Goal: Transaction & Acquisition: Purchase product/service

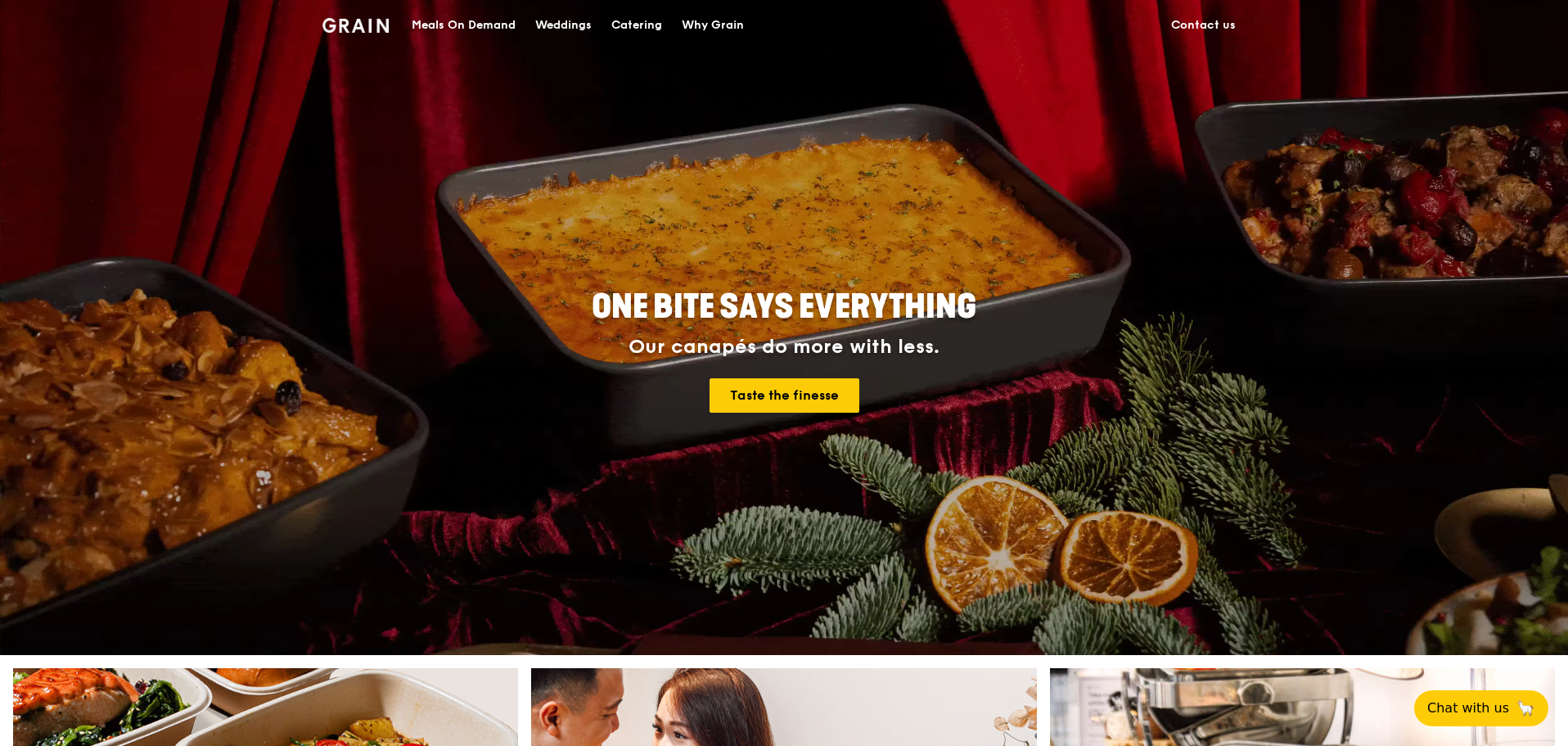
click at [647, 25] on div "Catering" at bounding box center [637, 25] width 50 height 49
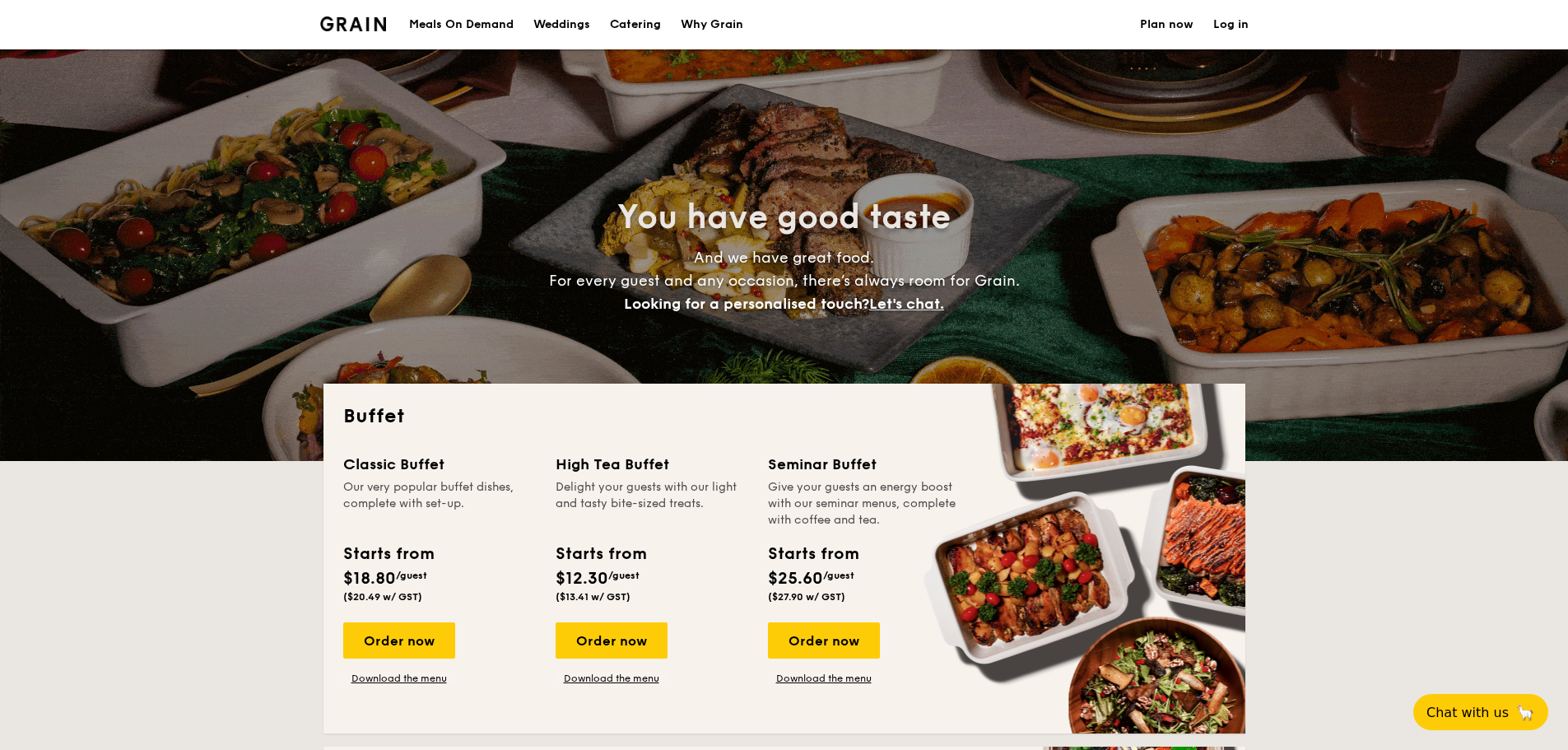
select select
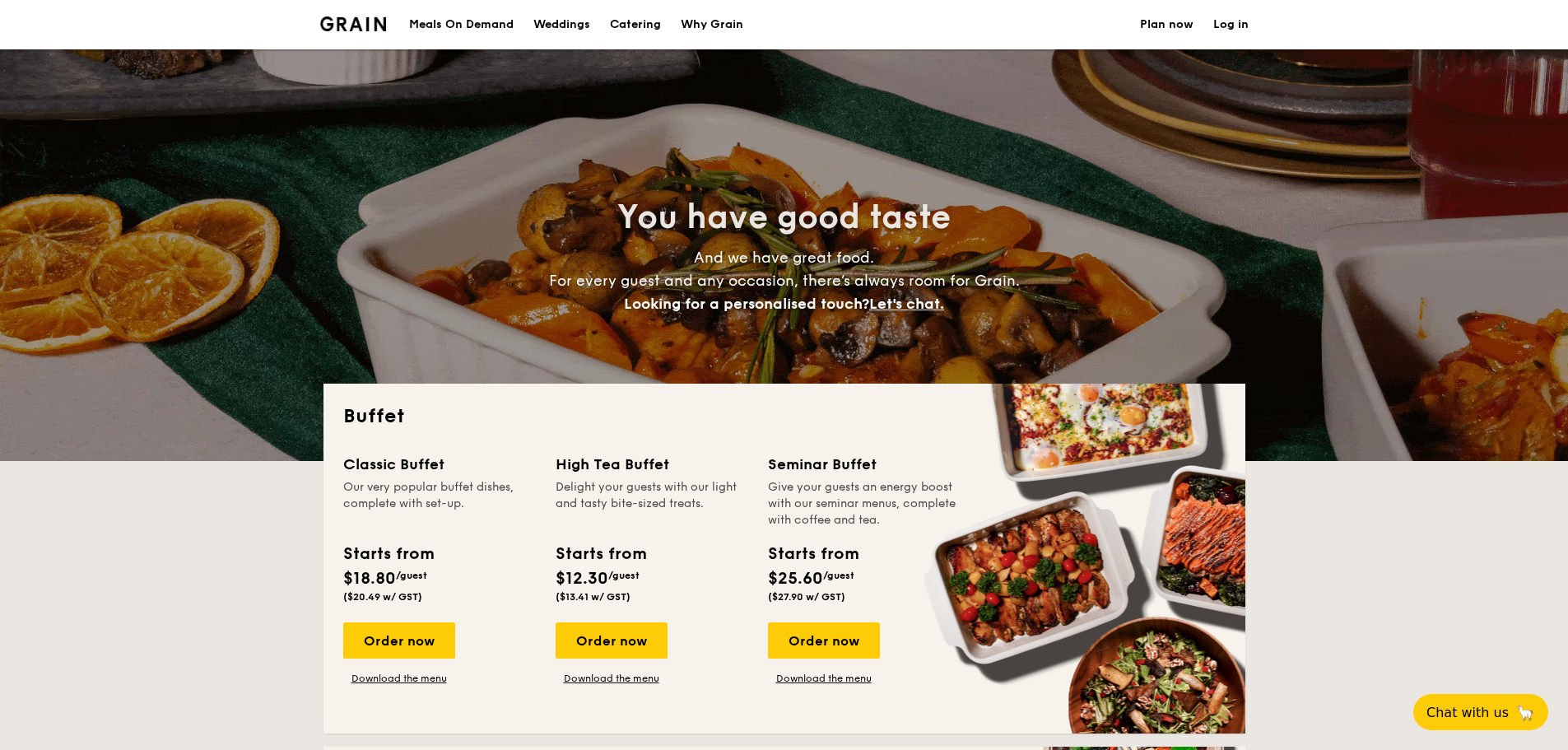
click at [470, 16] on div "Meals On Demand" at bounding box center [460, 24] width 104 height 50
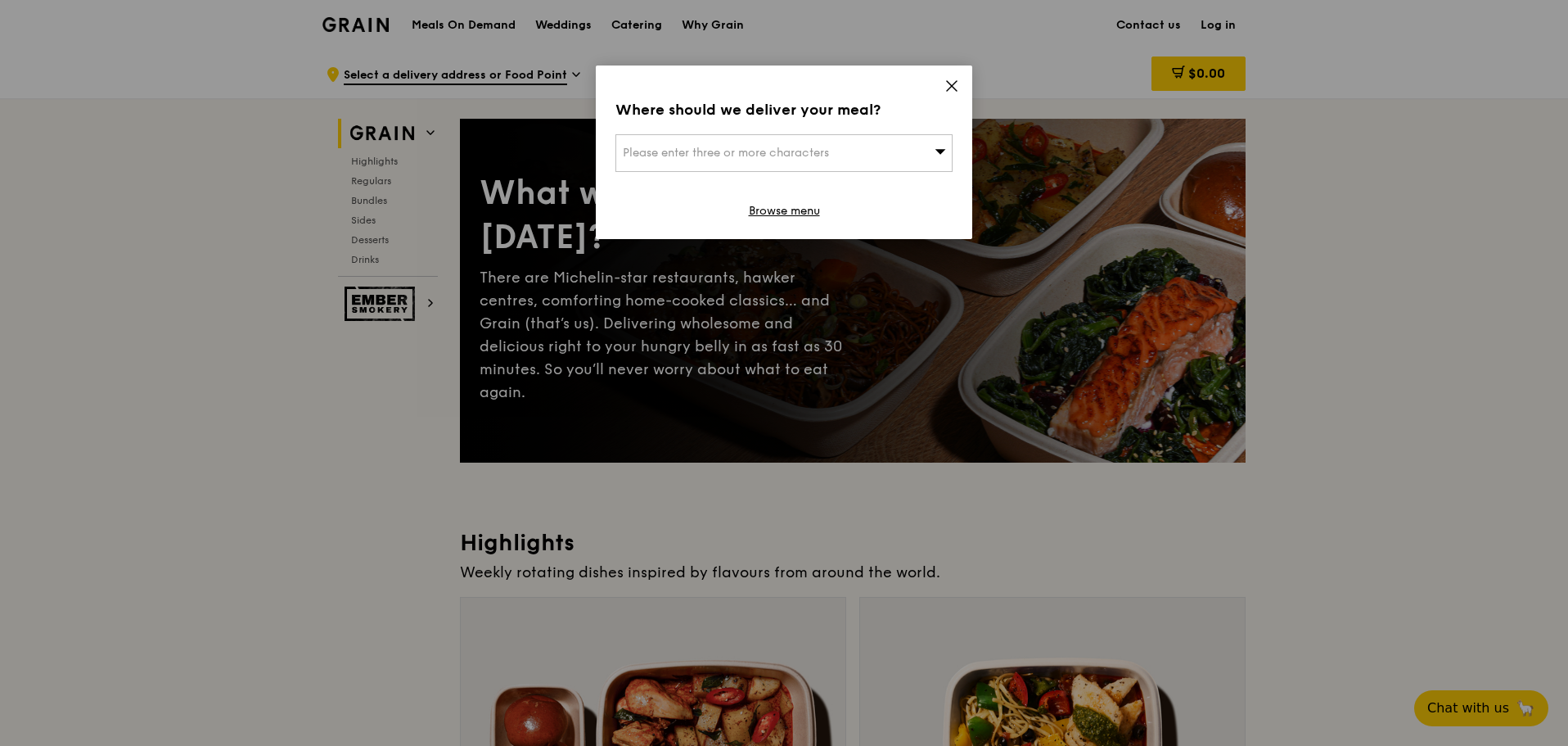
click at [883, 151] on div "Please enter three or more characters" at bounding box center [784, 153] width 337 height 37
click at [813, 156] on input "search" at bounding box center [784, 153] width 336 height 36
click at [943, 84] on div "Where should we deliver your meal? Please enter three or more characters Please…" at bounding box center [784, 152] width 377 height 173
click at [946, 82] on icon at bounding box center [952, 86] width 15 height 15
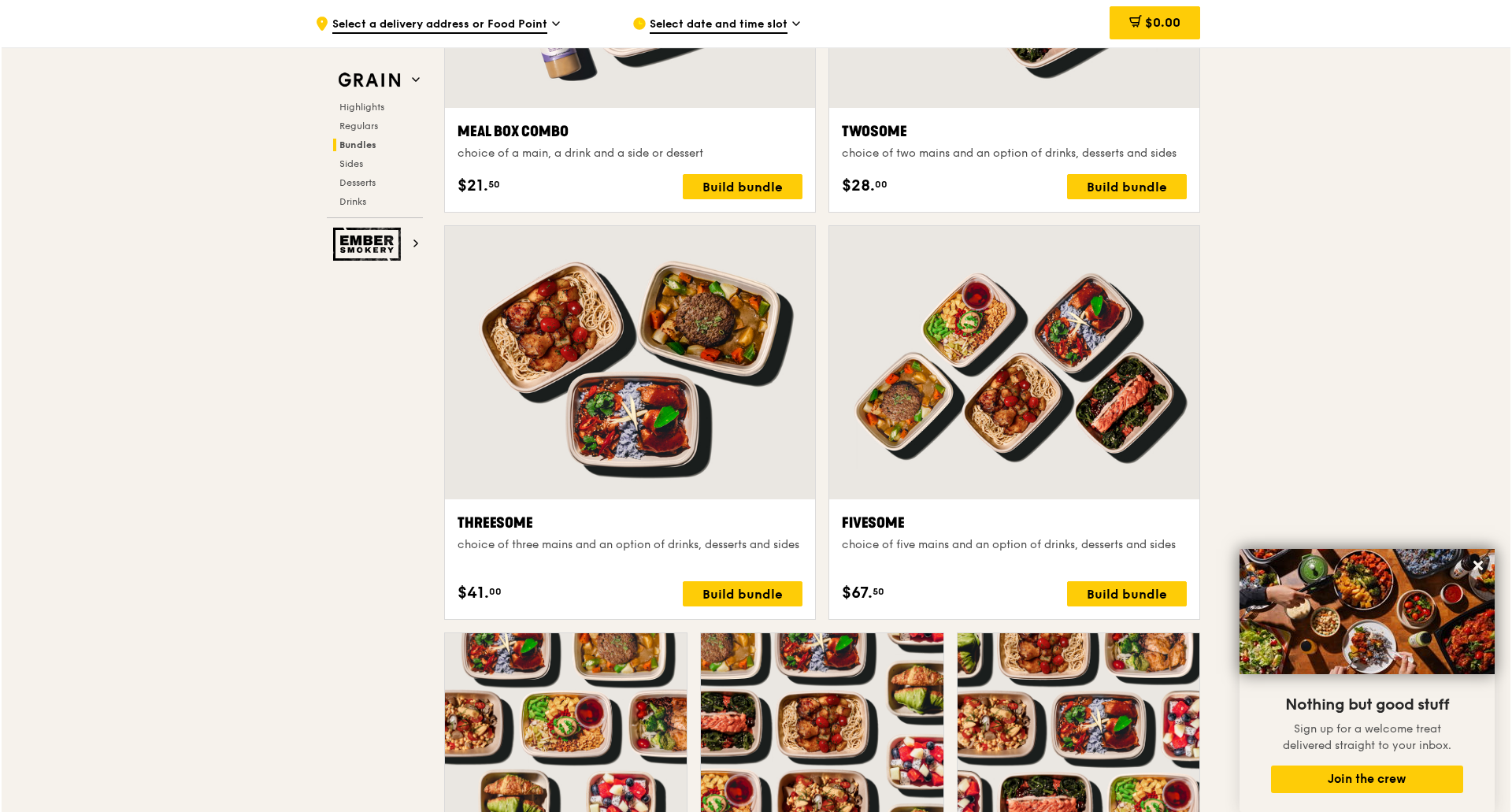
scroll to position [2363, 0]
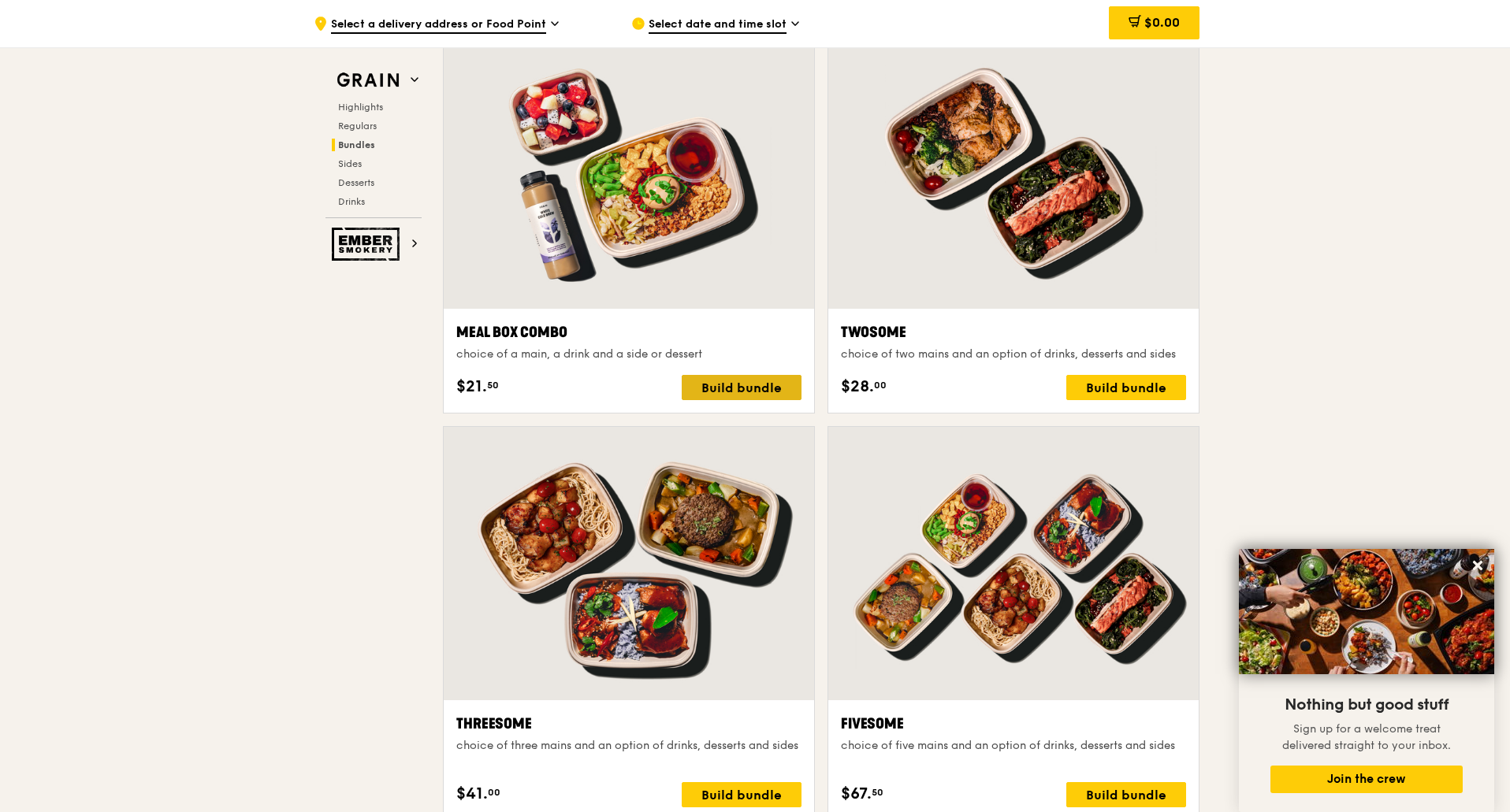
click at [761, 389] on div "Build bundle" at bounding box center [741, 388] width 119 height 25
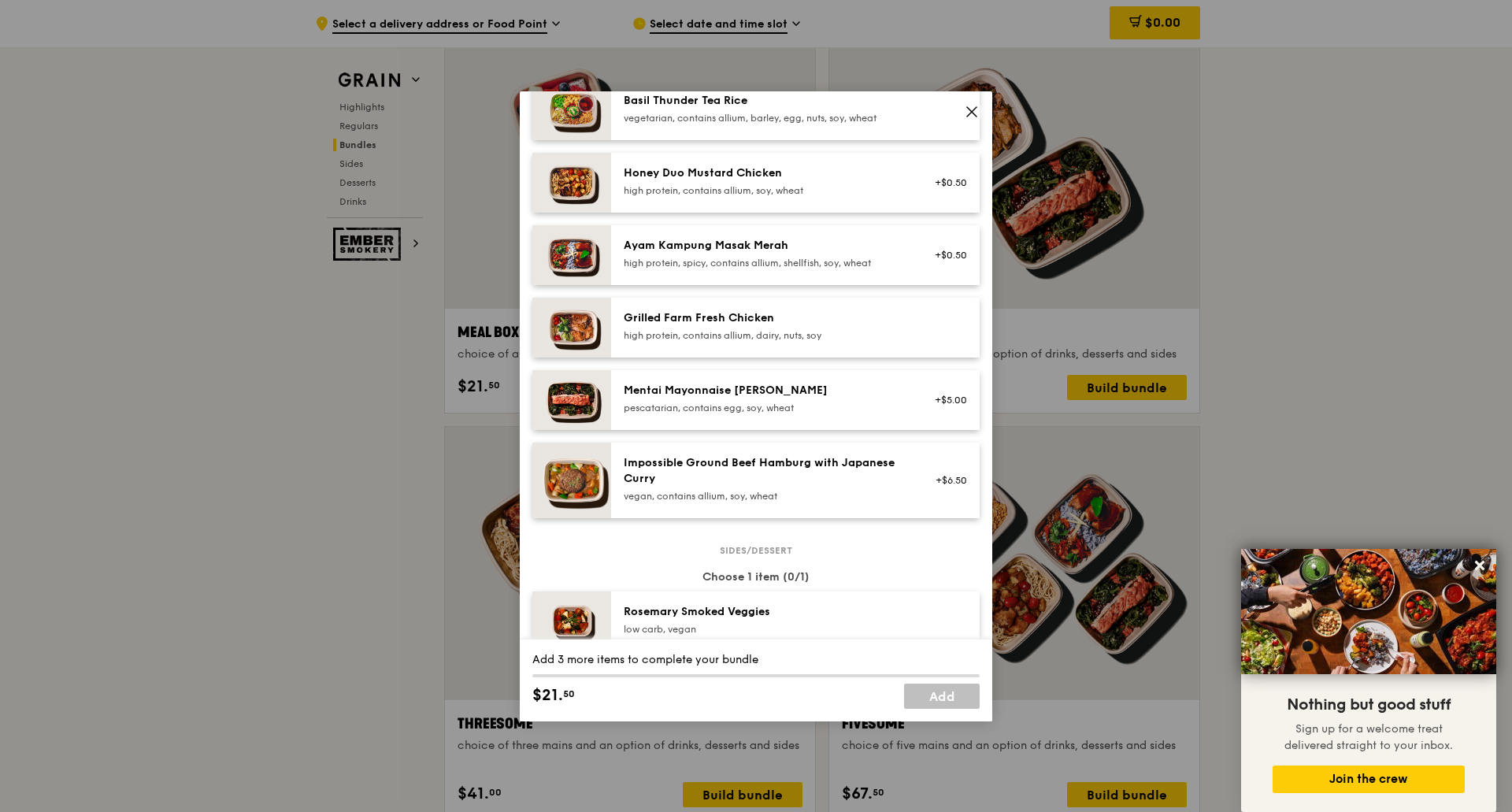
scroll to position [394, 0]
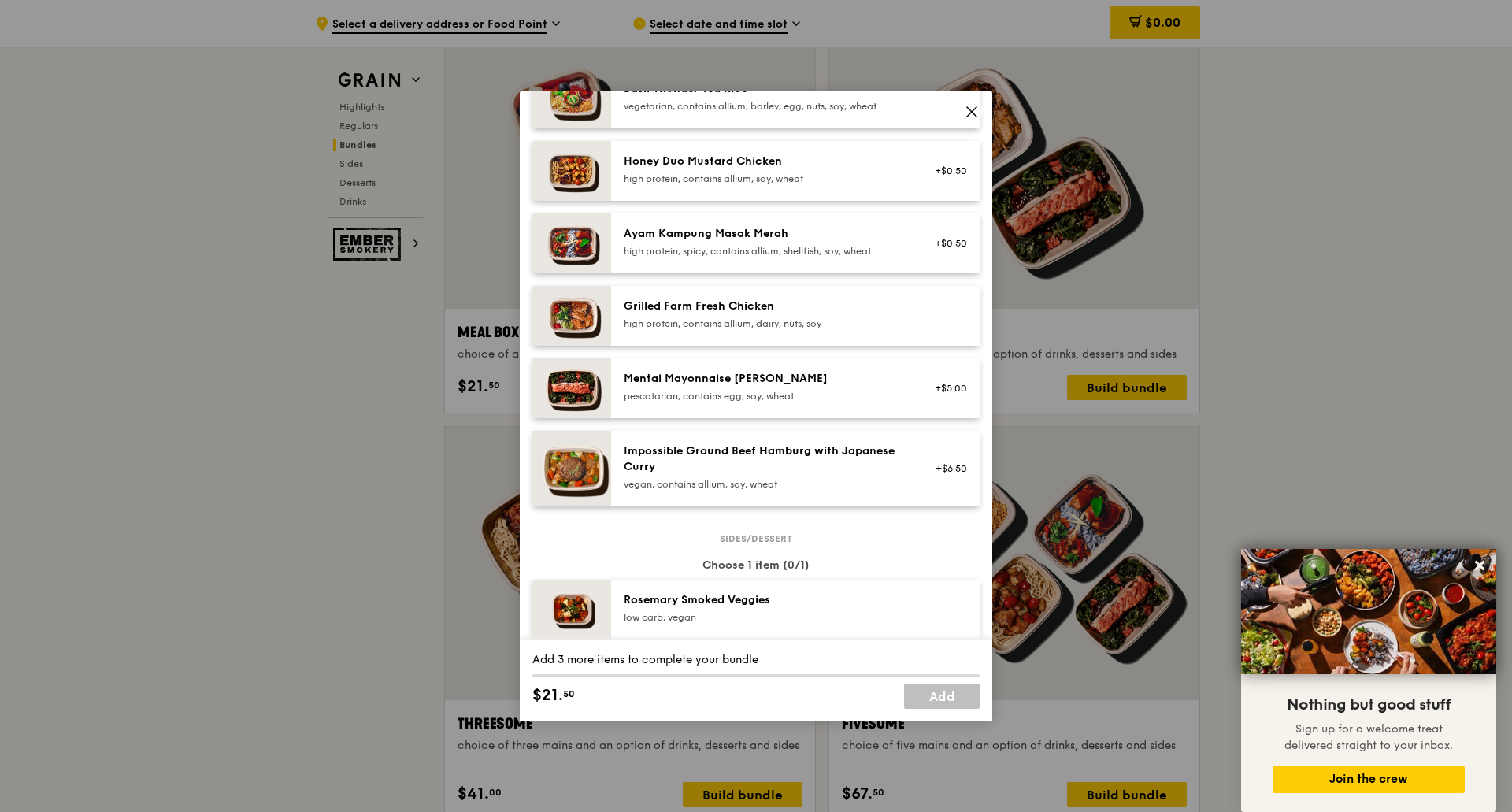
click at [854, 338] on div "Grilled Farm Fresh Chicken high protein, contains allium, dairy, nuts, soy" at bounding box center [795, 316] width 369 height 60
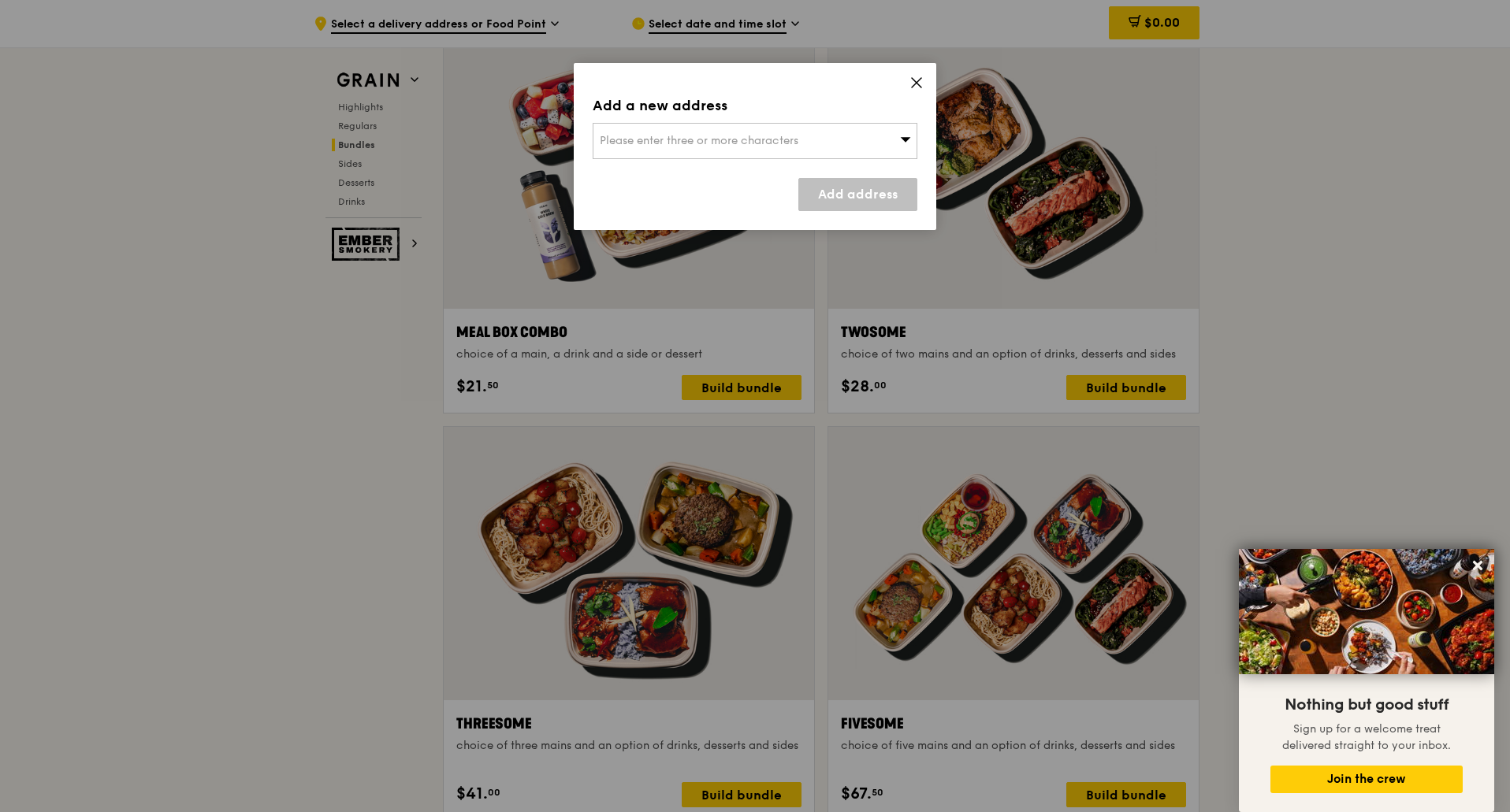
click at [917, 83] on icon at bounding box center [917, 83] width 10 height 10
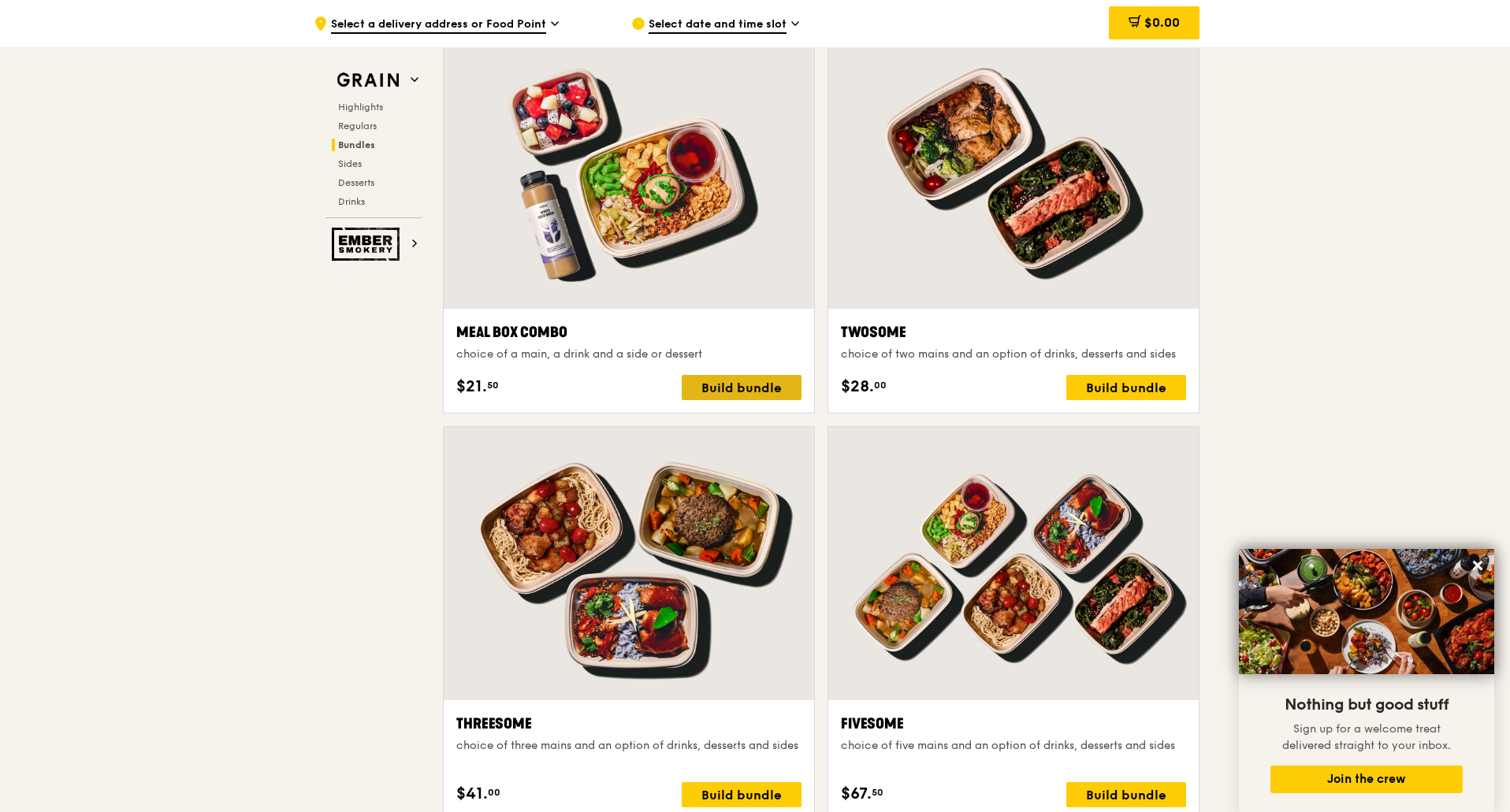
click at [751, 389] on div "Build bundle" at bounding box center [741, 388] width 119 height 25
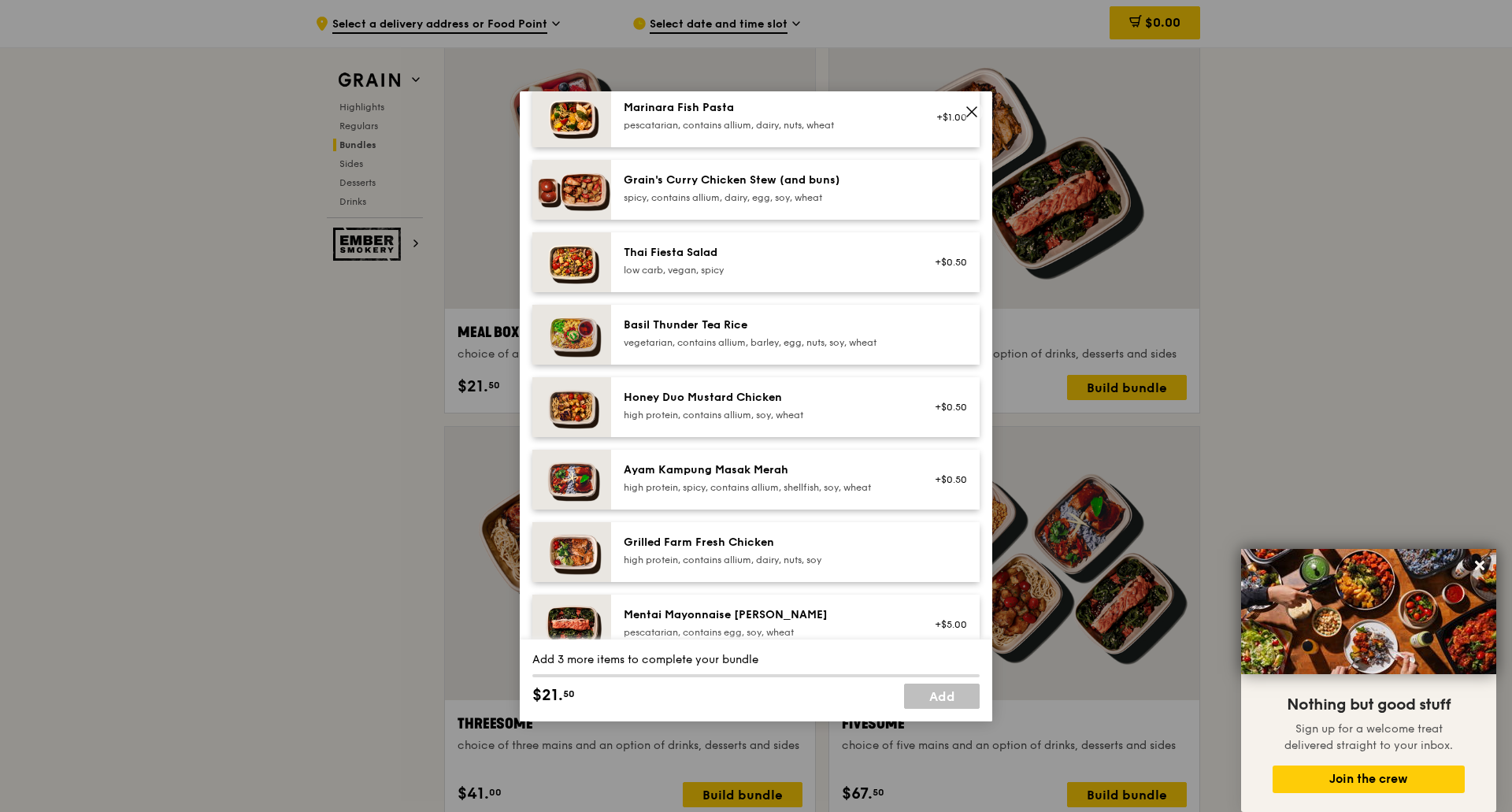
scroll to position [0, 0]
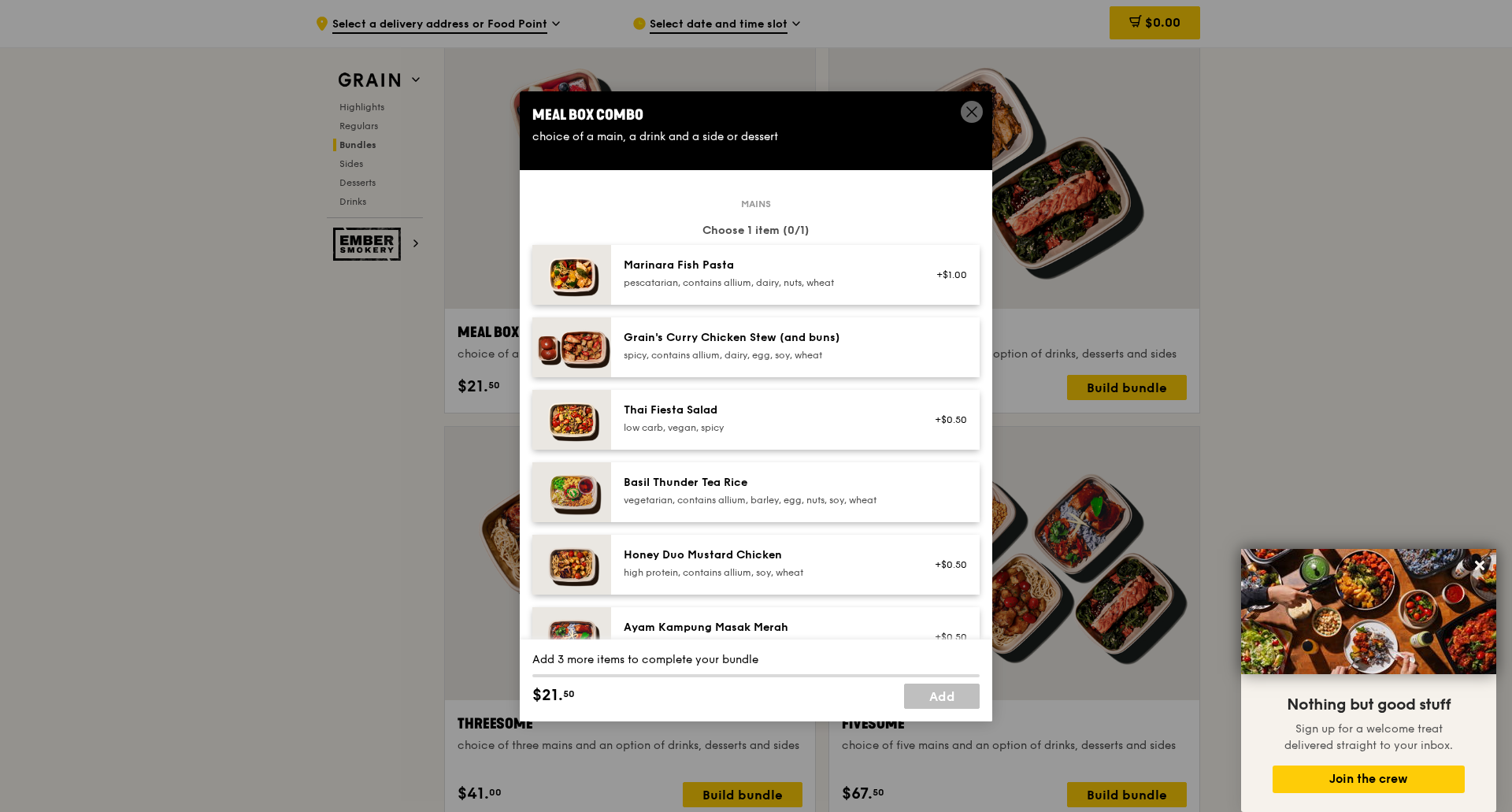
click at [732, 276] on div "pescatarian, contains allium, dairy, nuts, wheat" at bounding box center [764, 283] width 282 height 13
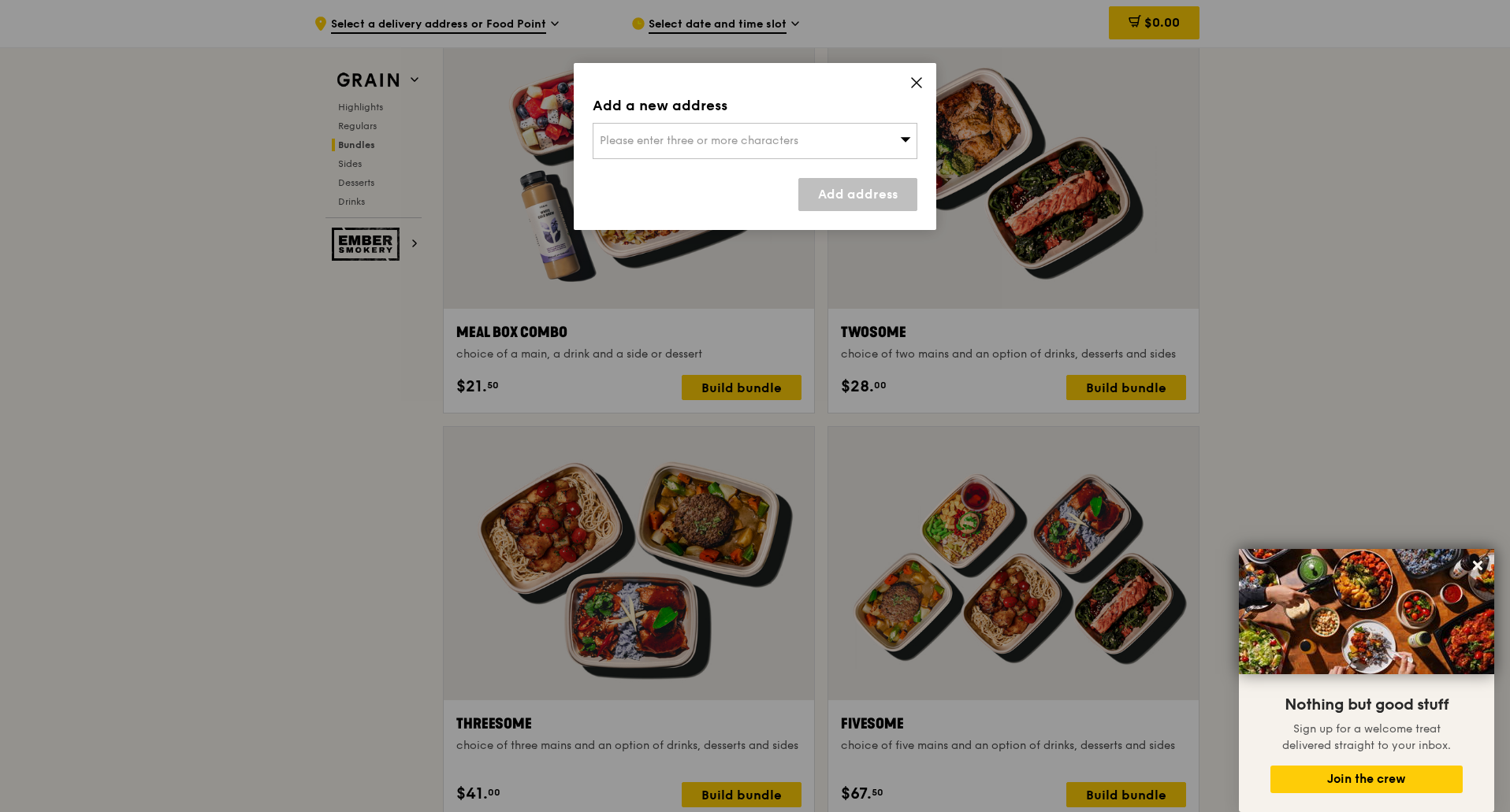
click at [715, 145] on span "Please enter three or more characters" at bounding box center [698, 140] width 198 height 13
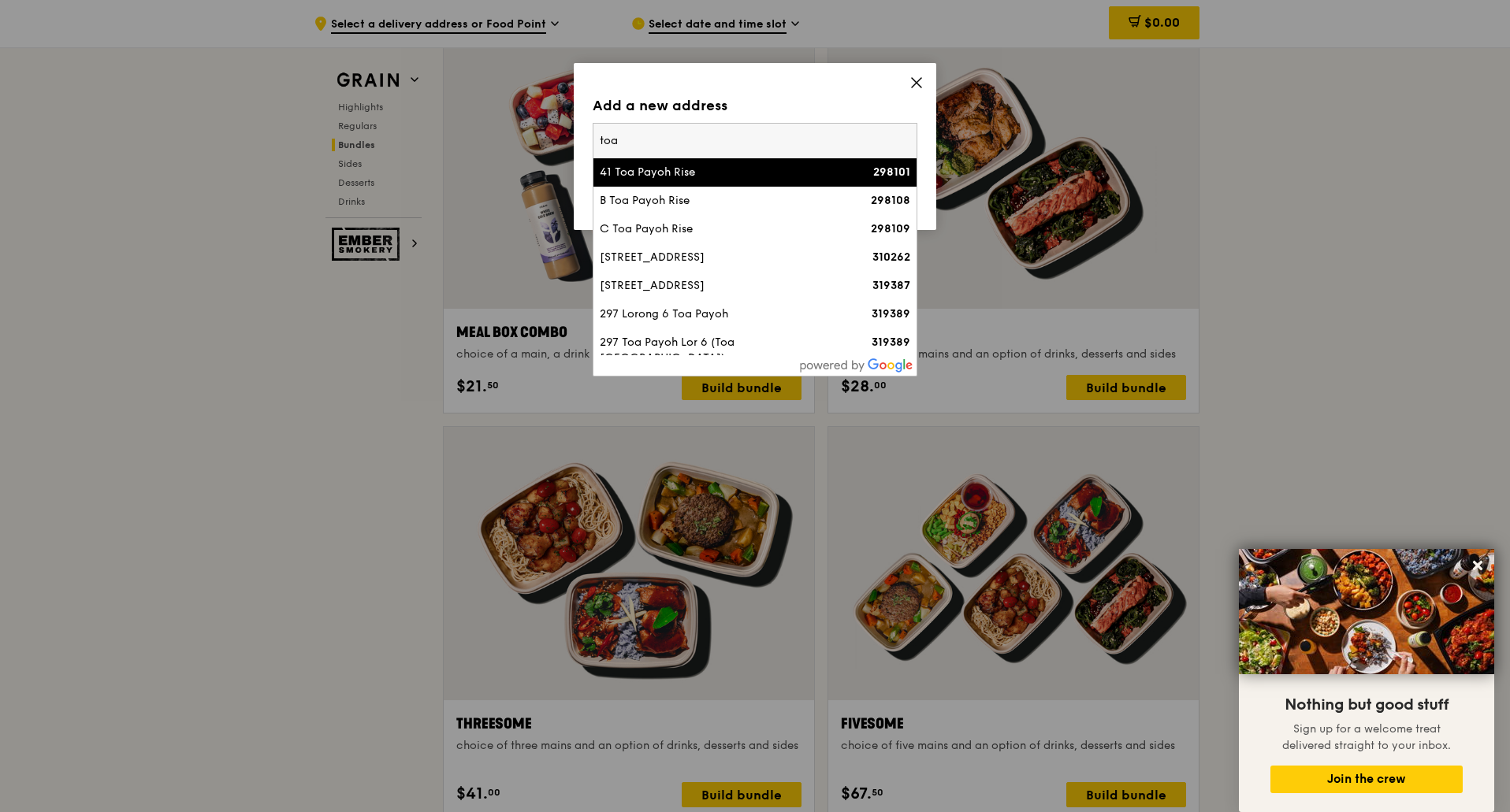
click at [597, 142] on input "toa" at bounding box center [755, 141] width 323 height 35
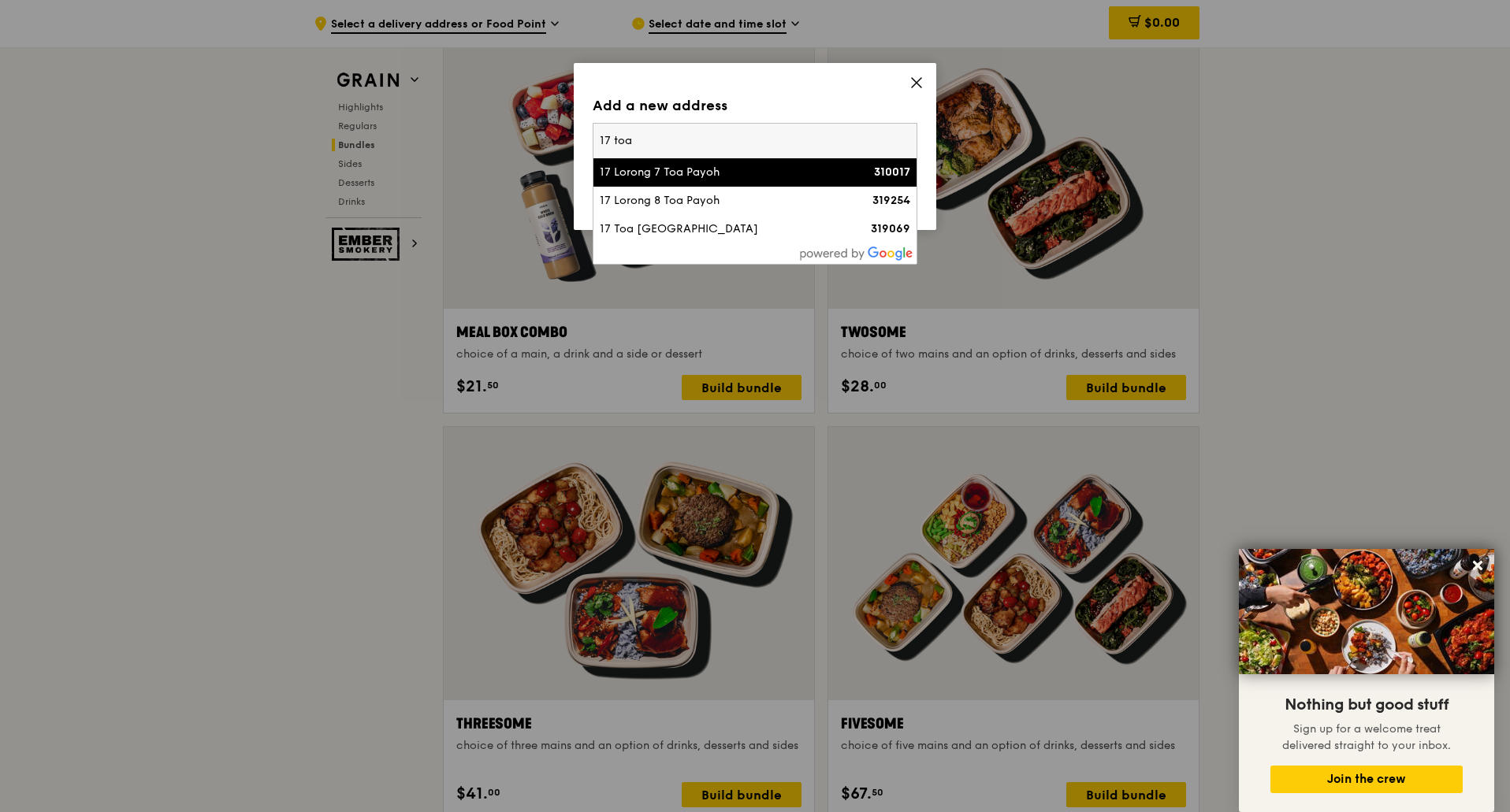
type input "17 toa"
click at [688, 169] on div "17 Lorong 7 Toa Payoh" at bounding box center [716, 172] width 233 height 16
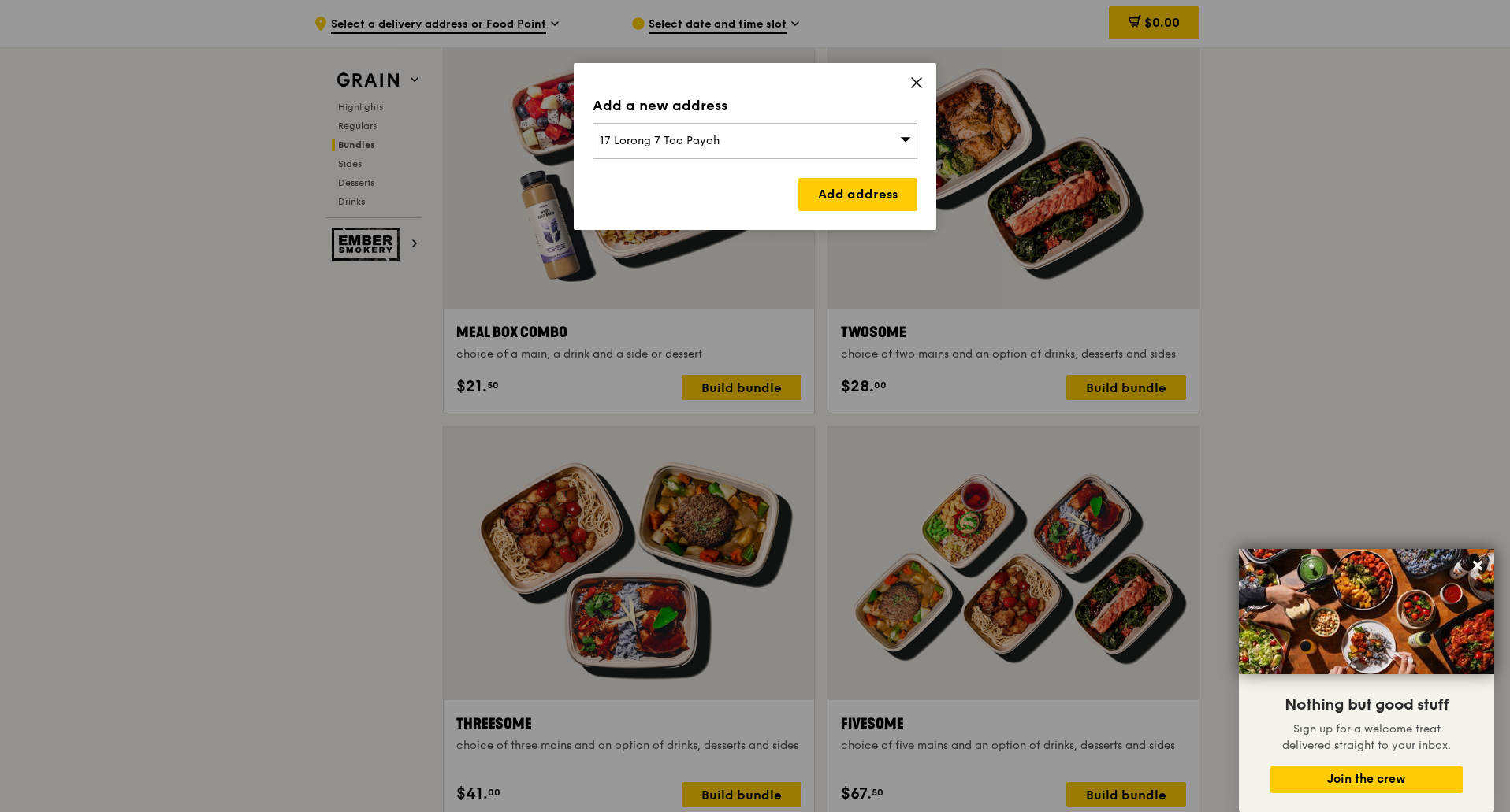
click at [741, 143] on div "17 Lorong 7 Toa Payoh" at bounding box center [755, 141] width 325 height 36
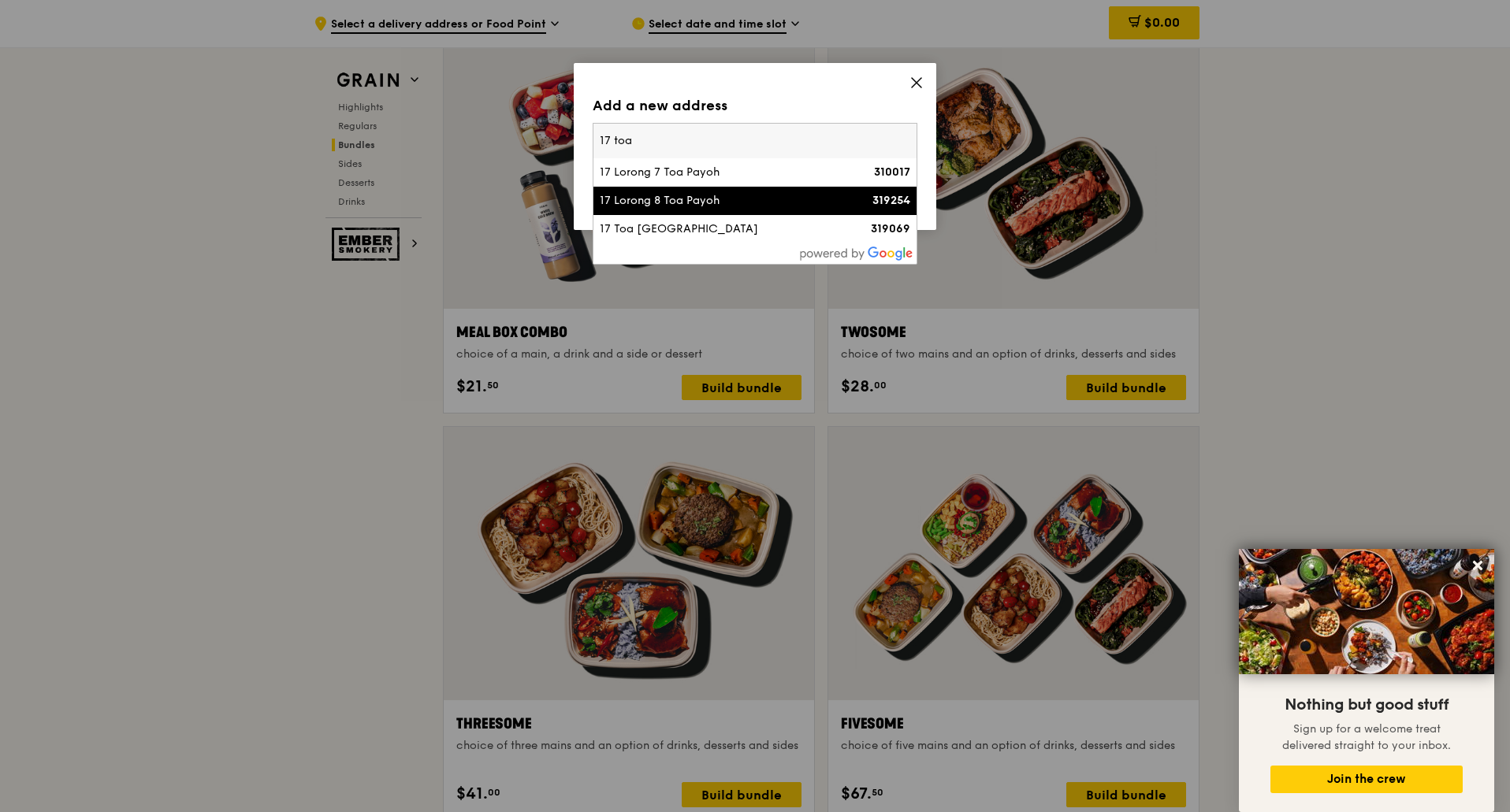
click at [688, 203] on div "17 Lorong 8 Toa Payoh" at bounding box center [716, 201] width 233 height 16
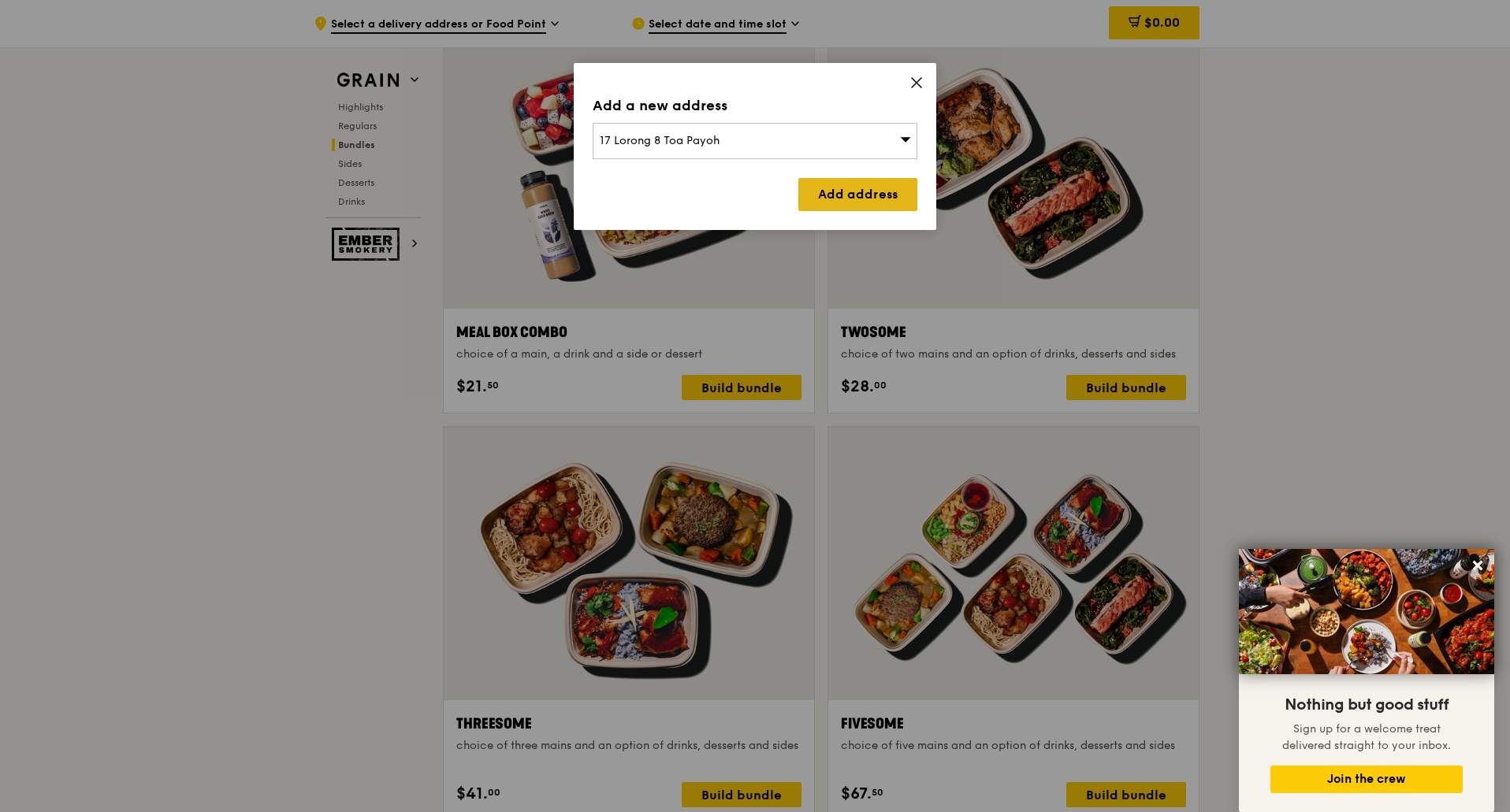
click at [886, 184] on link "Add address" at bounding box center [857, 194] width 119 height 33
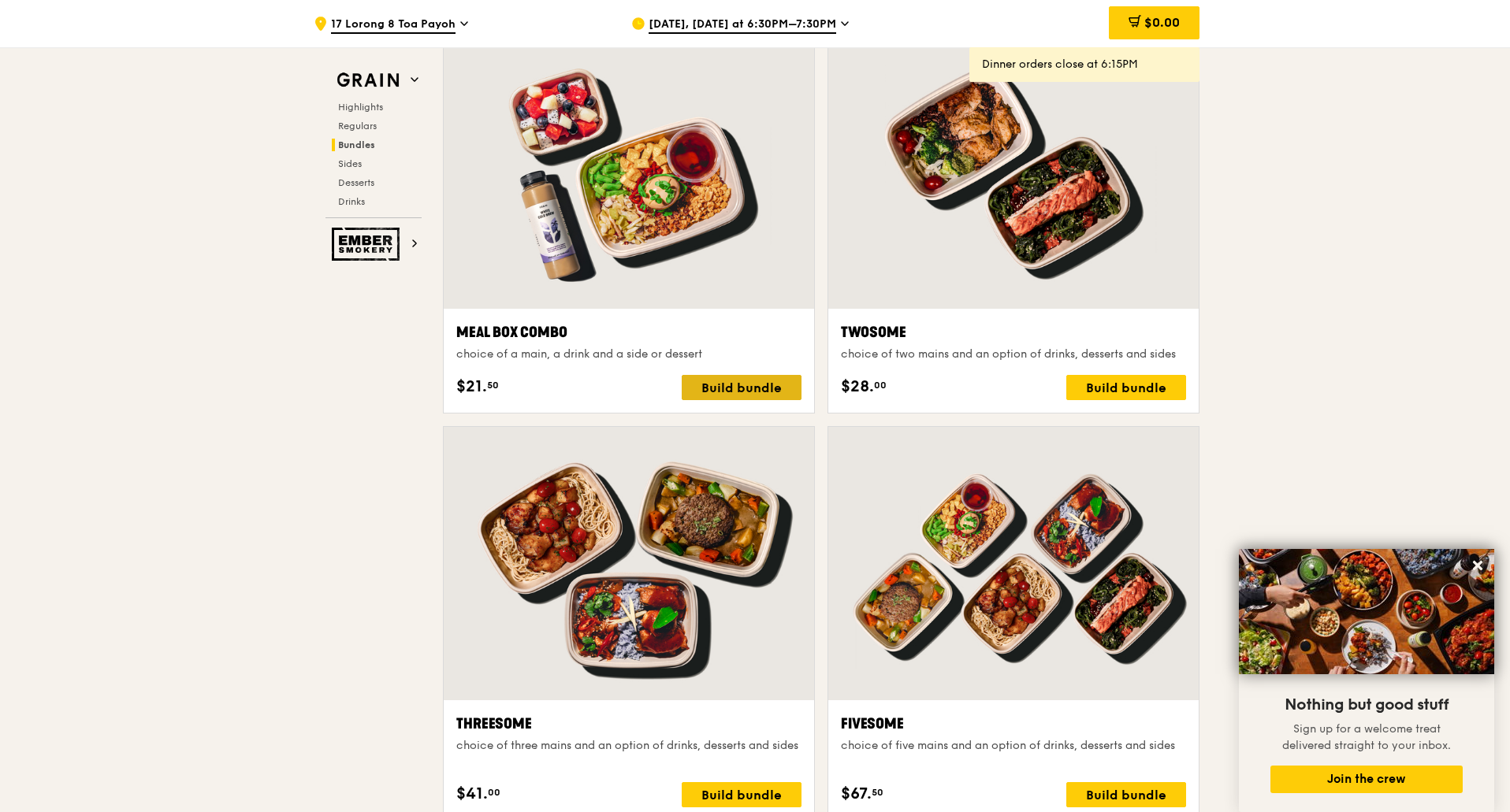
click at [720, 385] on div "Build bundle" at bounding box center [741, 388] width 119 height 25
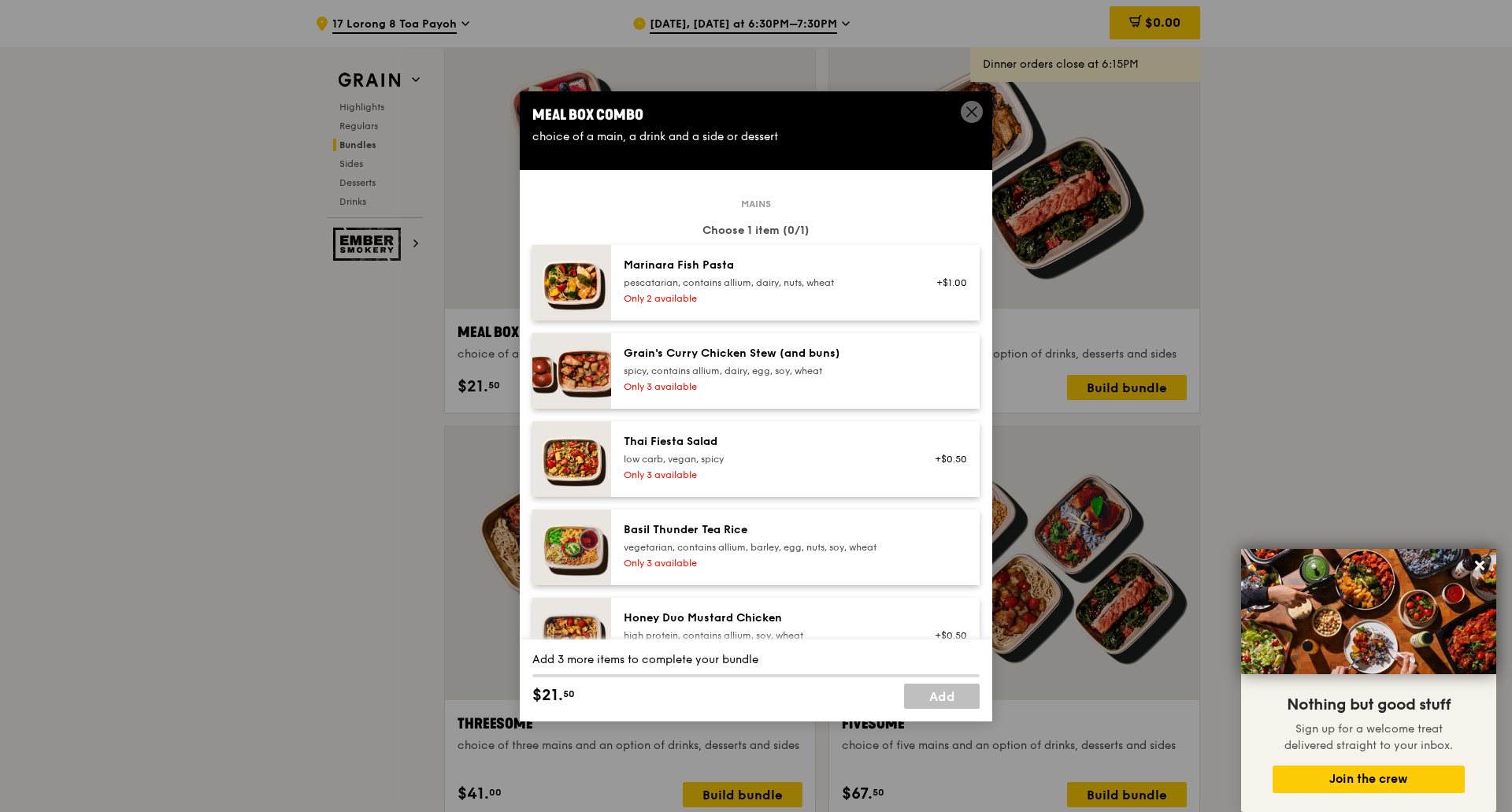
click at [751, 305] on div "Marinara Fish Pasta pescatarian, contains allium, dairy, nuts, wheat Only 2 ava…" at bounding box center [765, 283] width 301 height 50
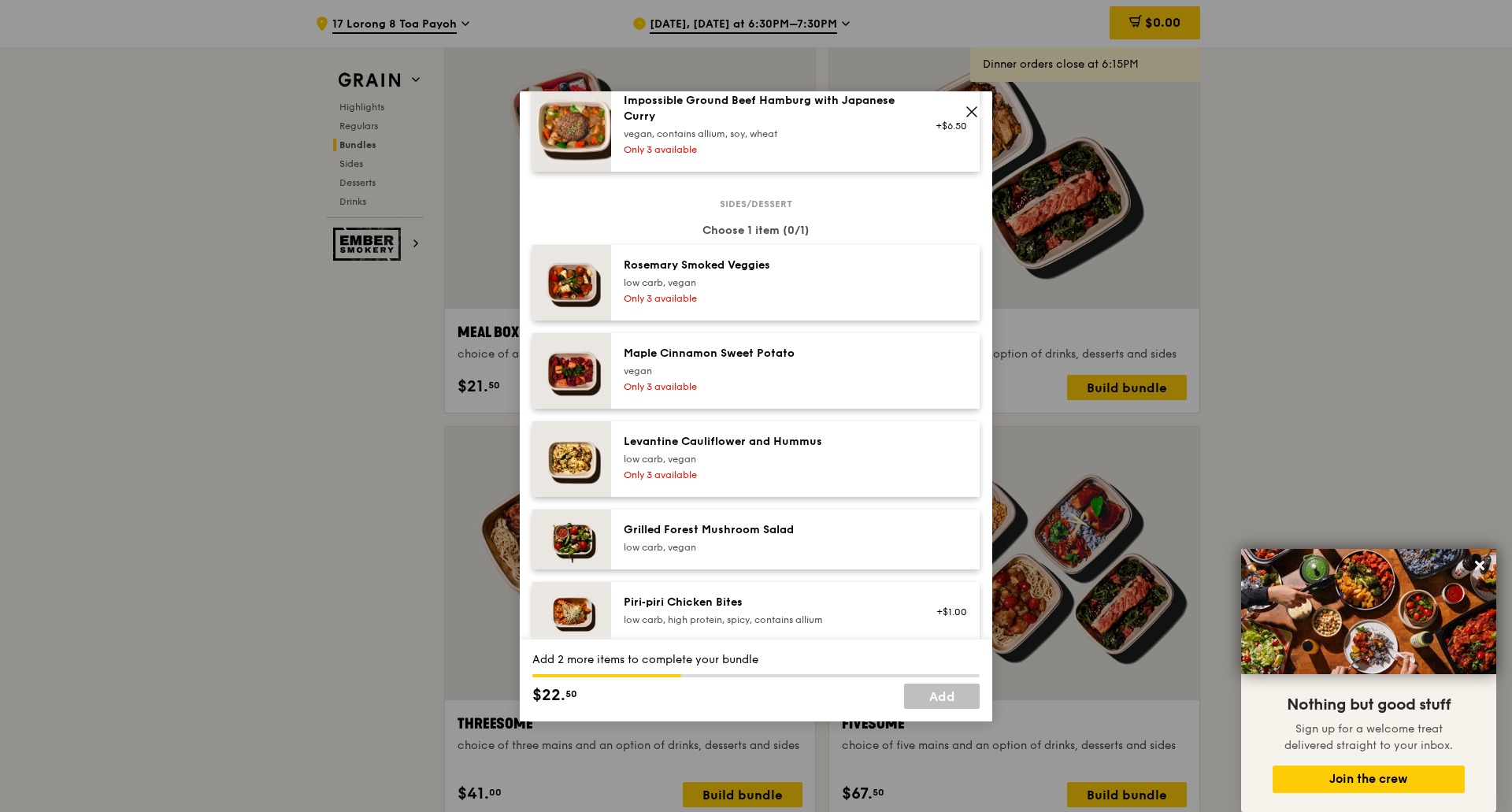
scroll to position [867, 0]
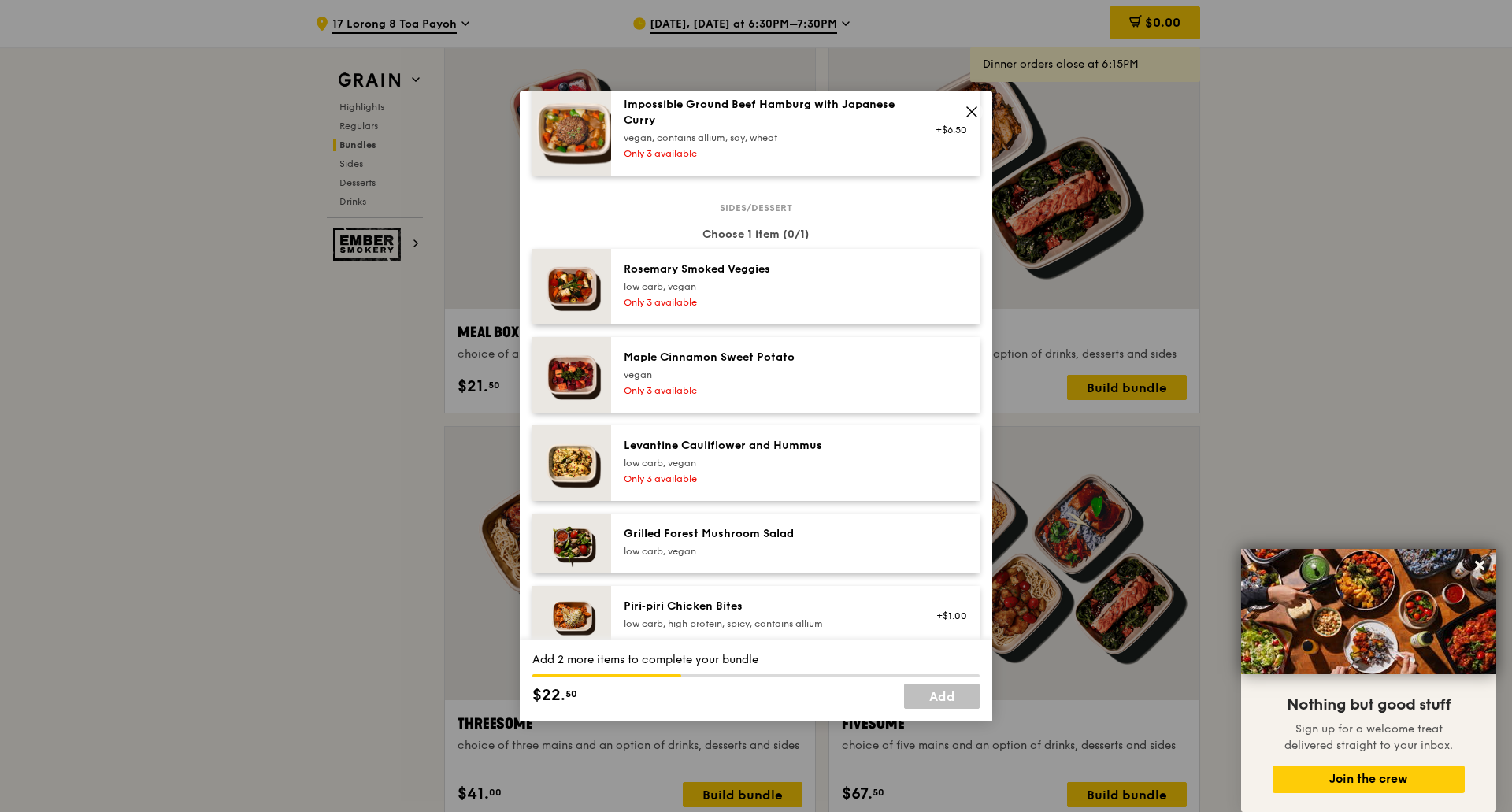
click at [804, 461] on div "low carb, vegan" at bounding box center [764, 463] width 282 height 13
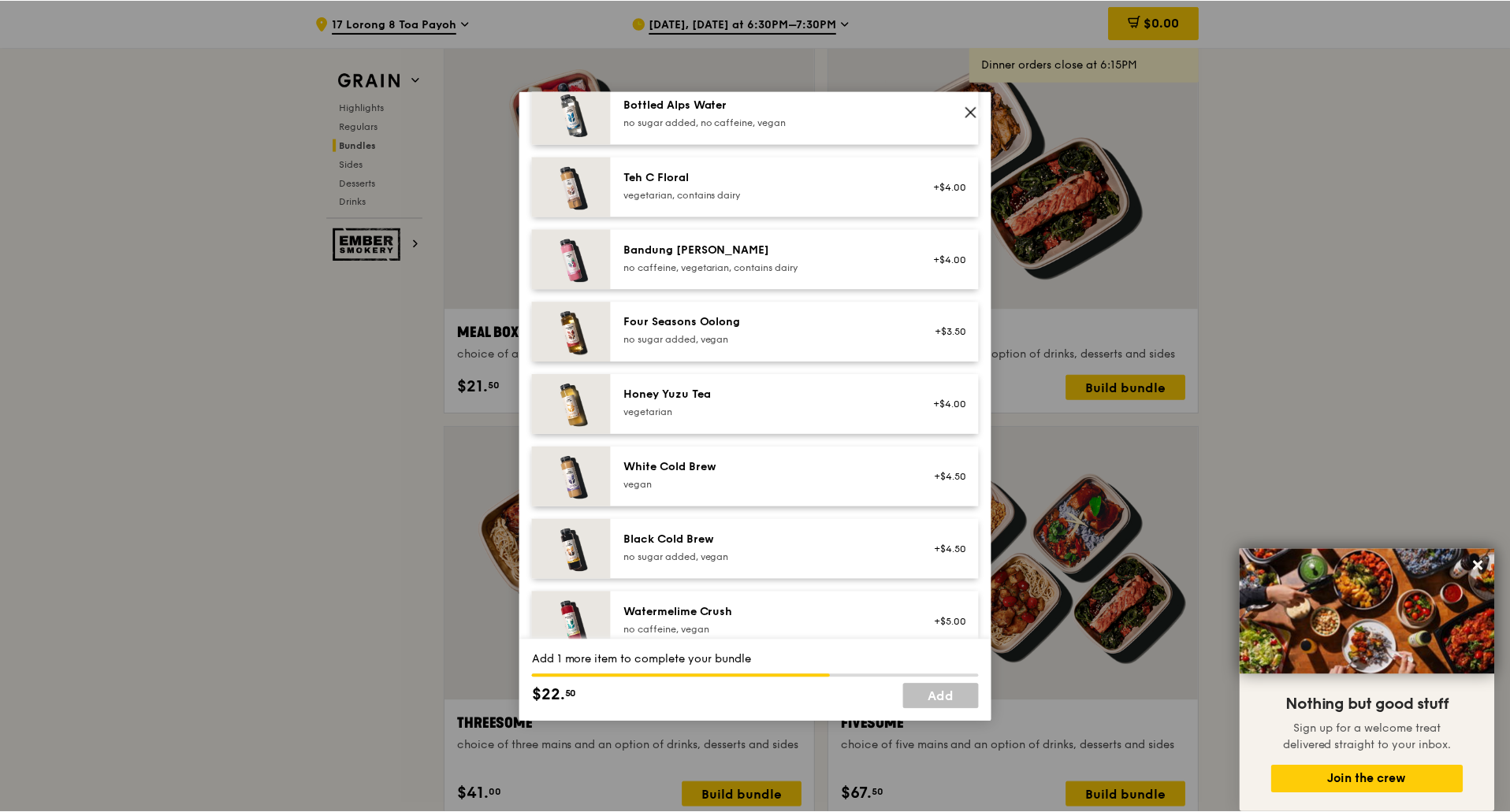
scroll to position [1916, 0]
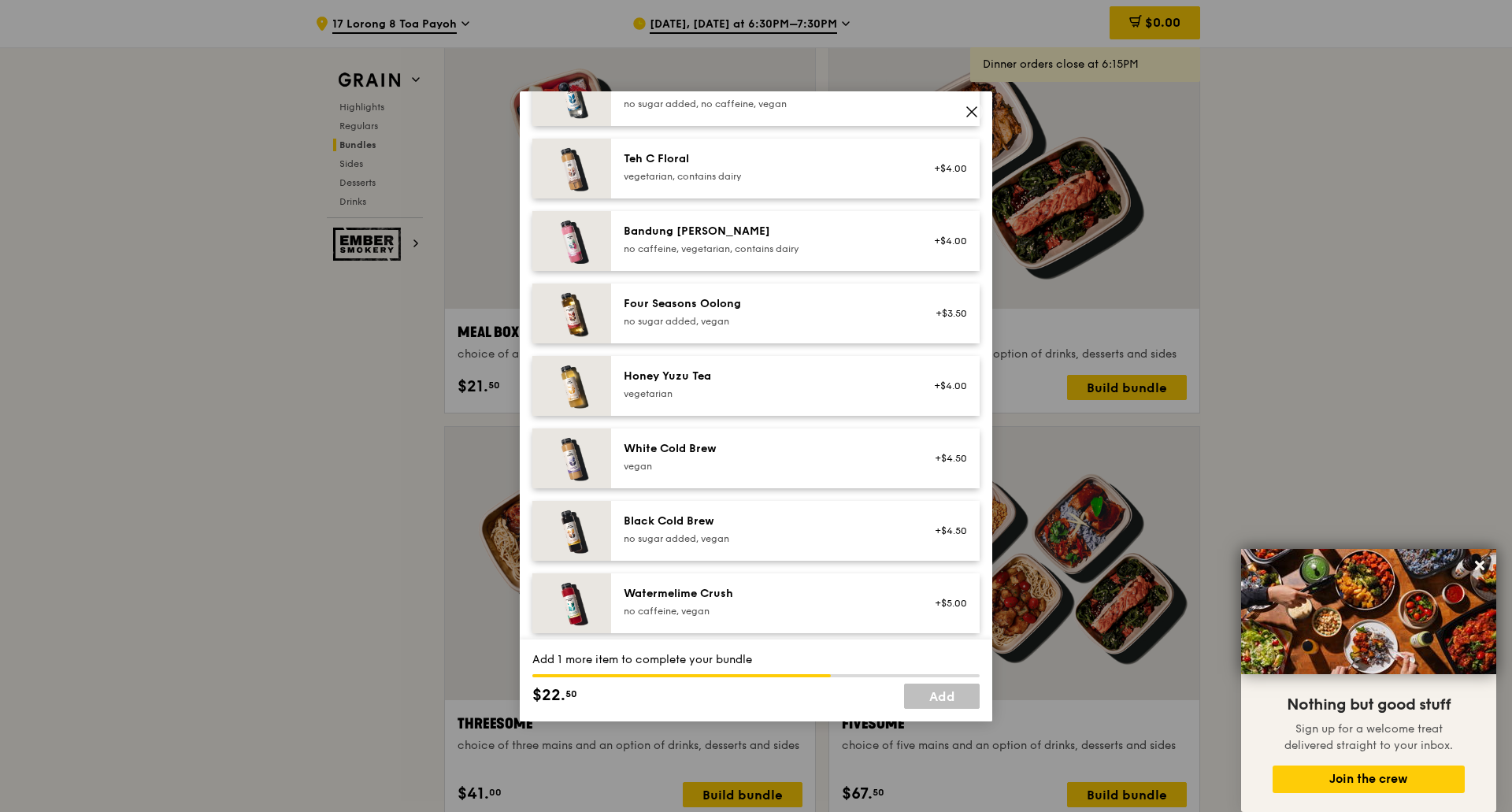
click at [808, 391] on div "vegetarian" at bounding box center [764, 394] width 282 height 13
click at [943, 694] on link "Add" at bounding box center [942, 696] width 75 height 25
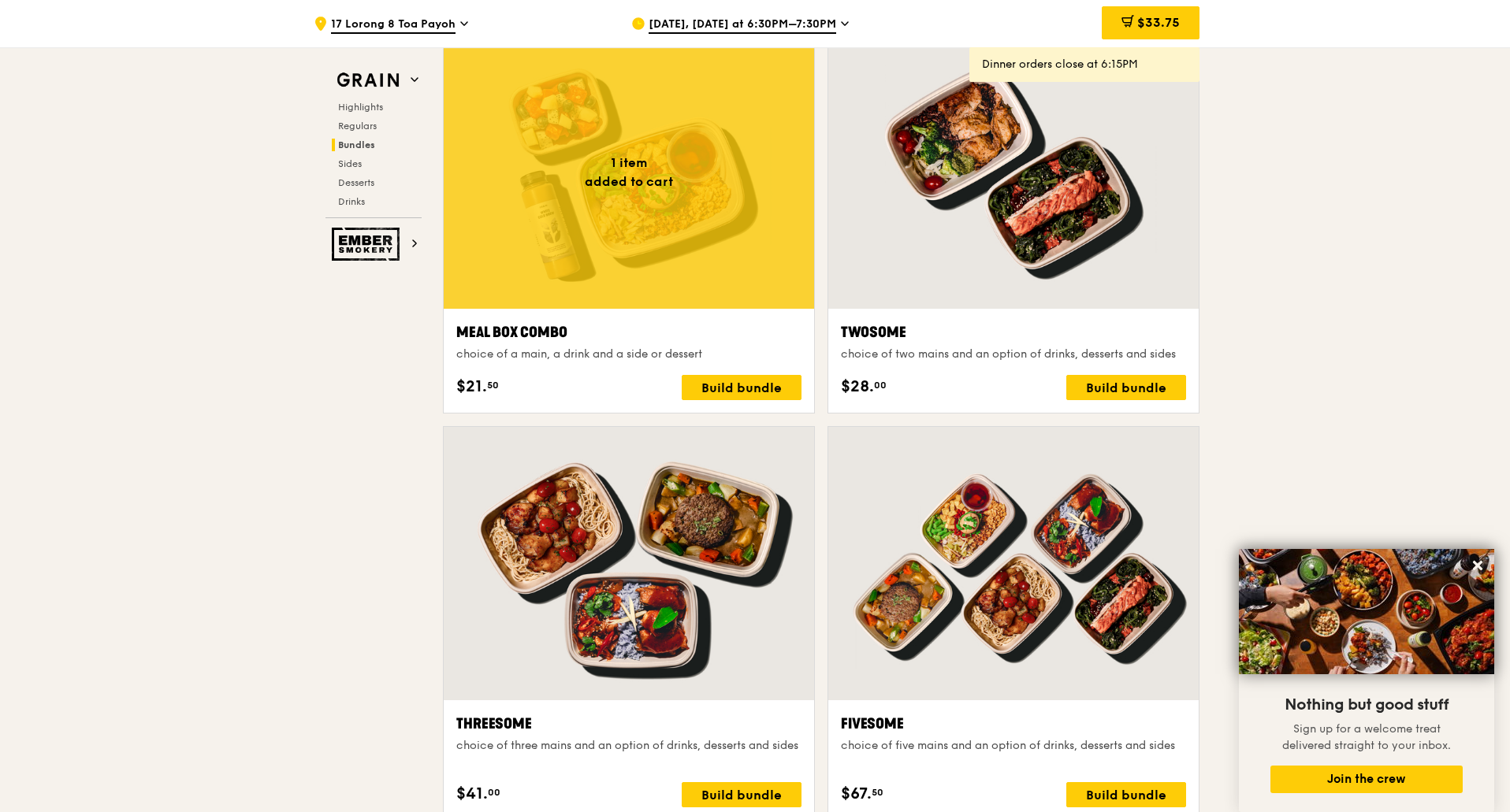
click at [786, 18] on span "Sep 16, Today at 6:30PM–7:30PM" at bounding box center [742, 24] width 188 height 17
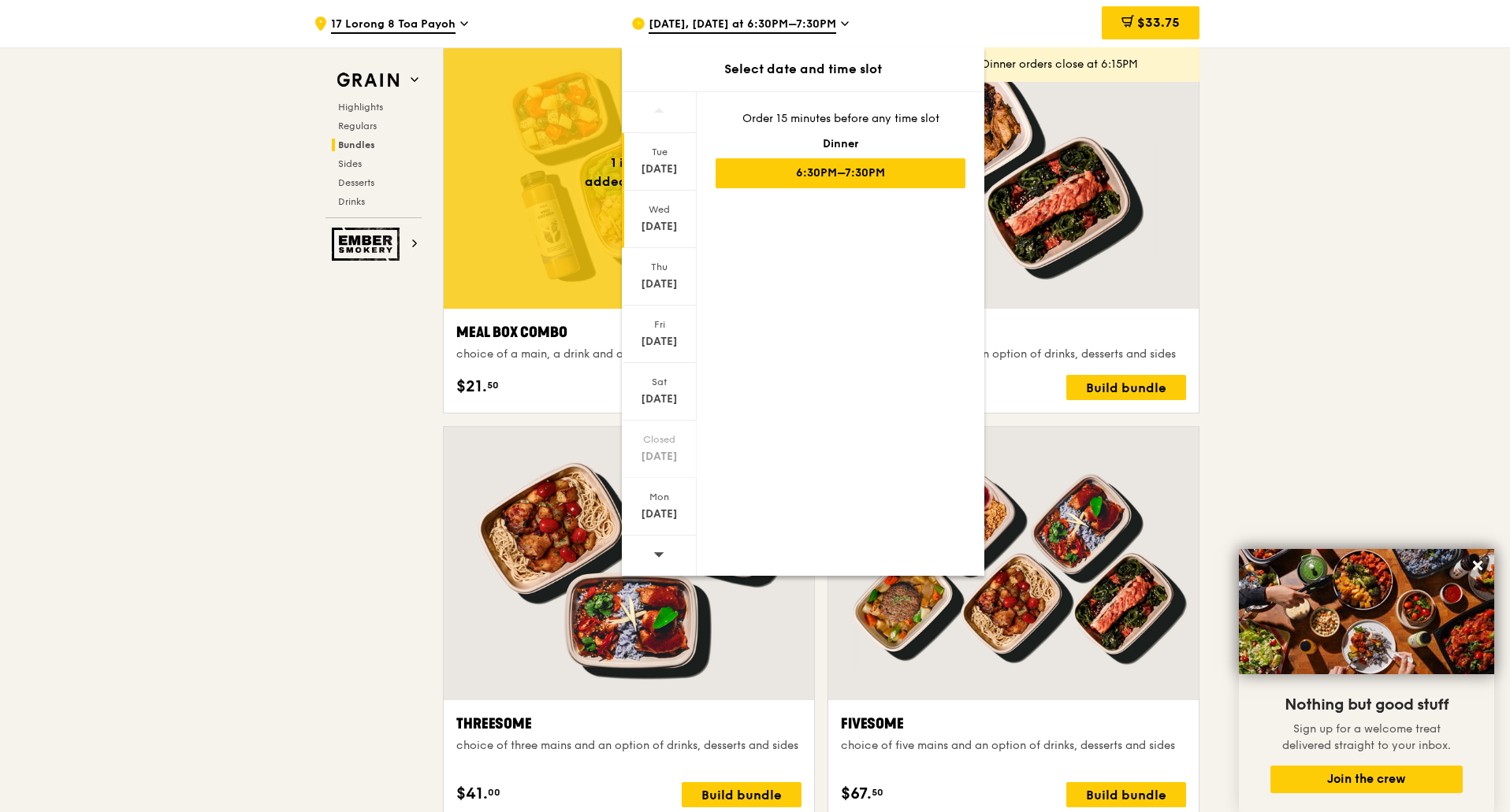
click at [662, 244] on div "Wed Sep 17" at bounding box center [659, 219] width 75 height 57
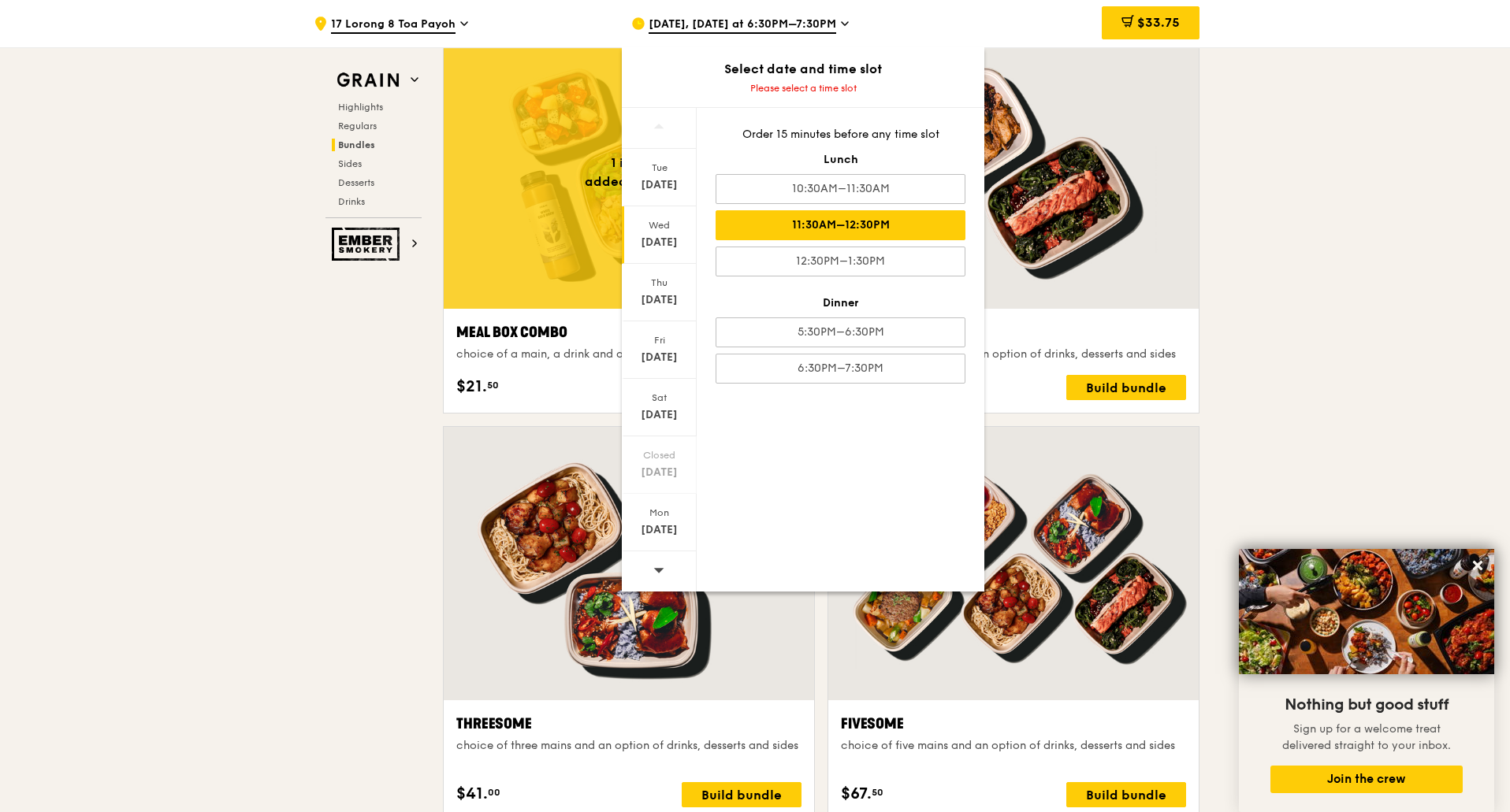
click at [899, 219] on div "11:30AM–12:30PM" at bounding box center [840, 224] width 250 height 30
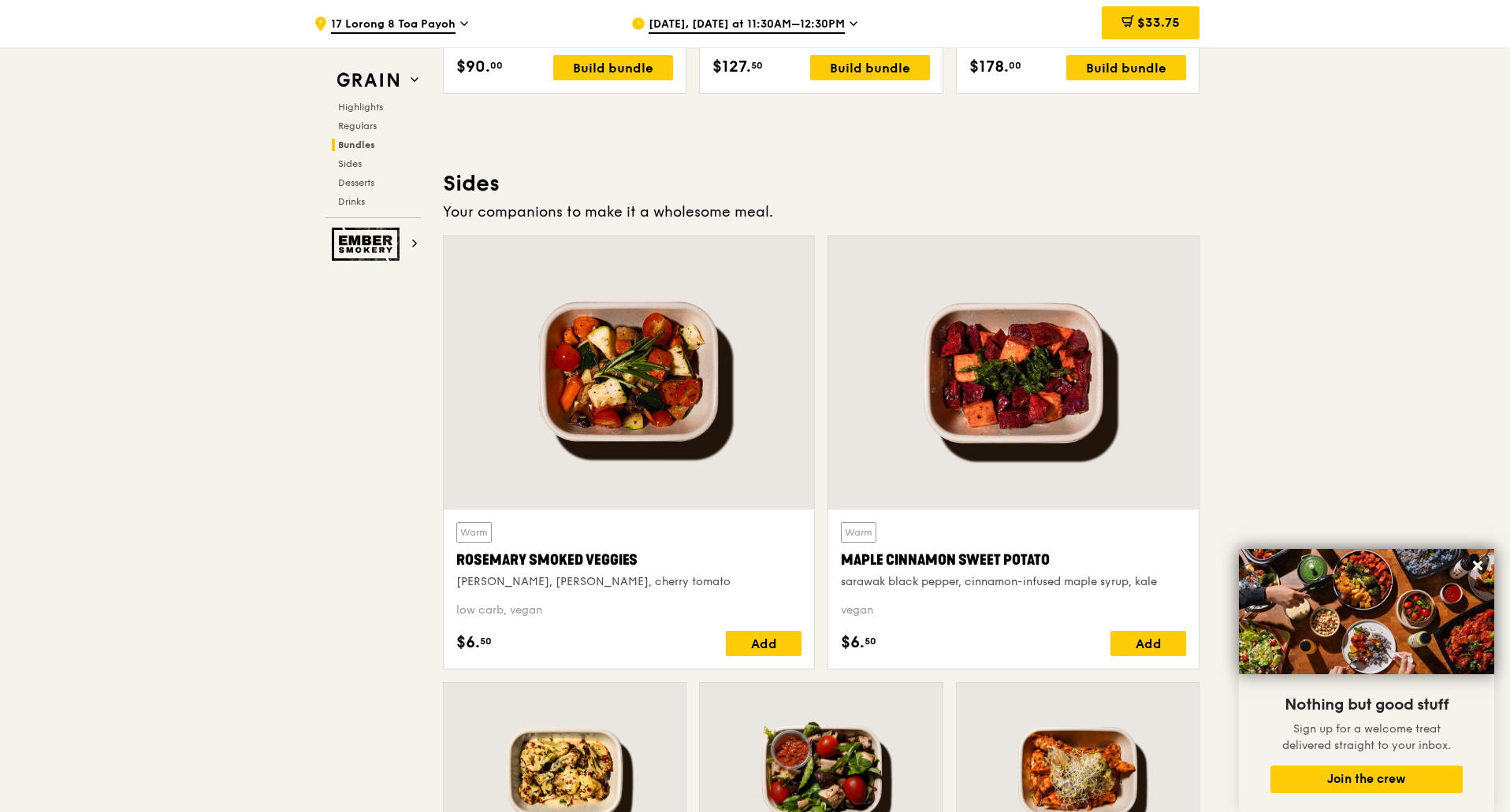
scroll to position [3107, 0]
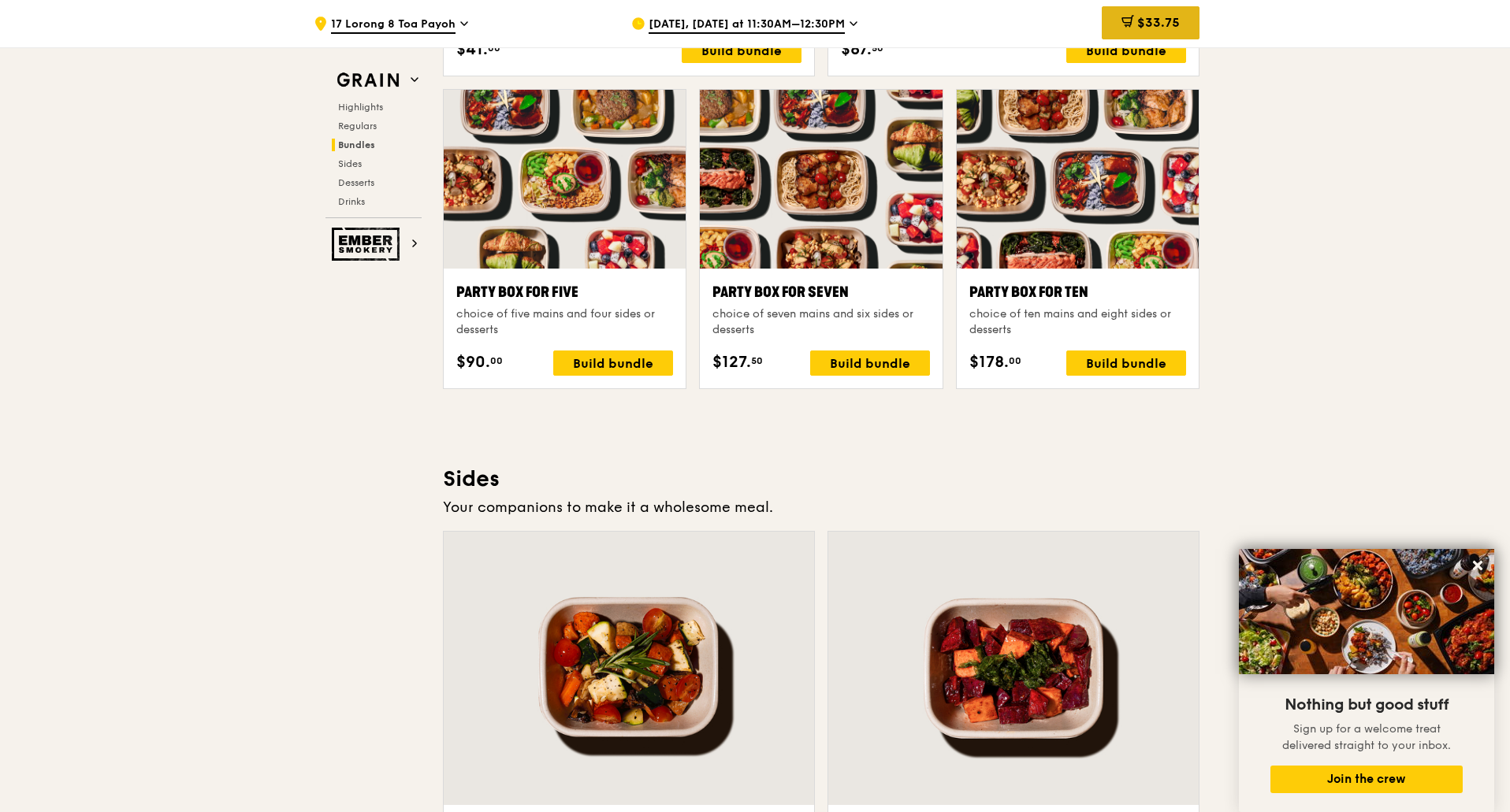
click at [1187, 10] on div "$33.75" at bounding box center [1150, 22] width 98 height 33
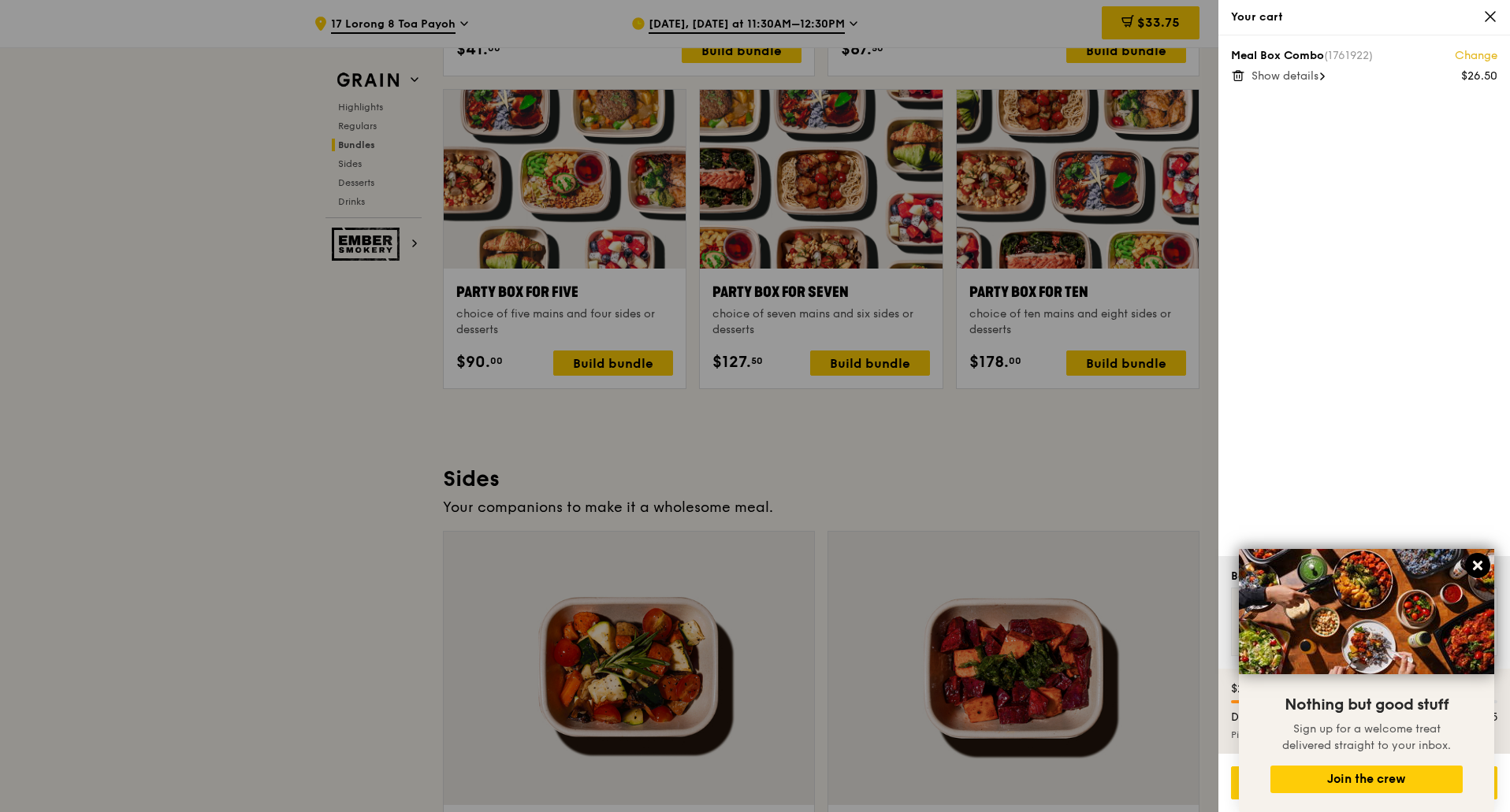
click at [1472, 570] on icon at bounding box center [1478, 565] width 14 height 14
